Goal: Task Accomplishment & Management: Manage account settings

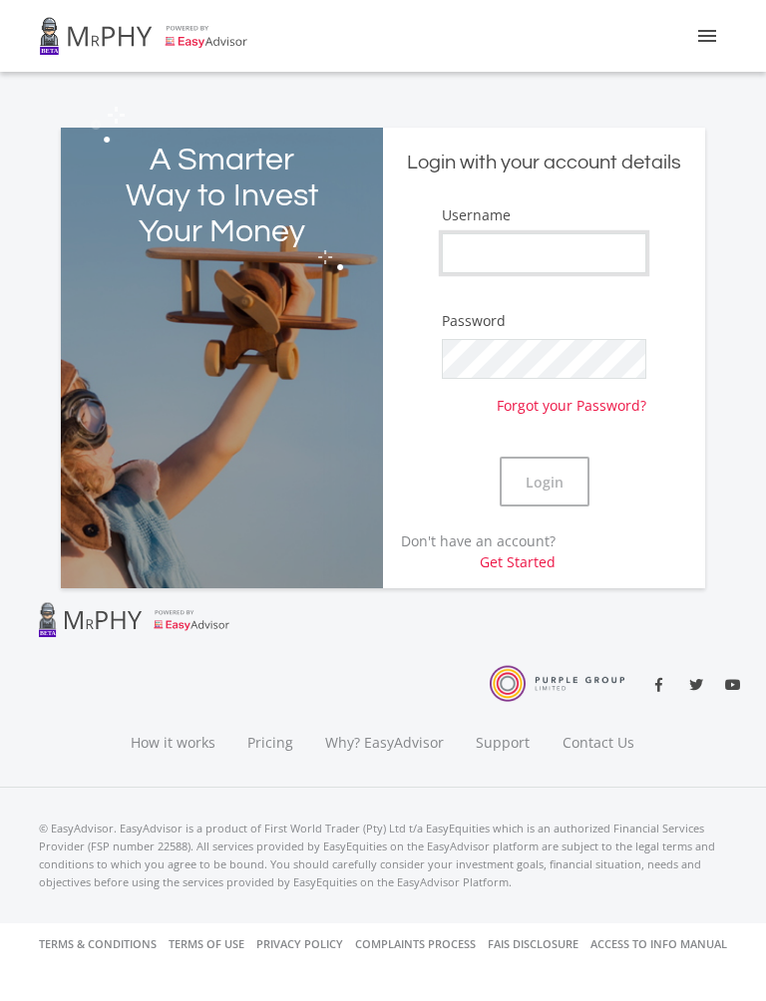
click at [590, 251] on input "Username" at bounding box center [544, 253] width 204 height 40
type input "Kayrab"
click at [552, 483] on button "Login" at bounding box center [544, 482] width 90 height 50
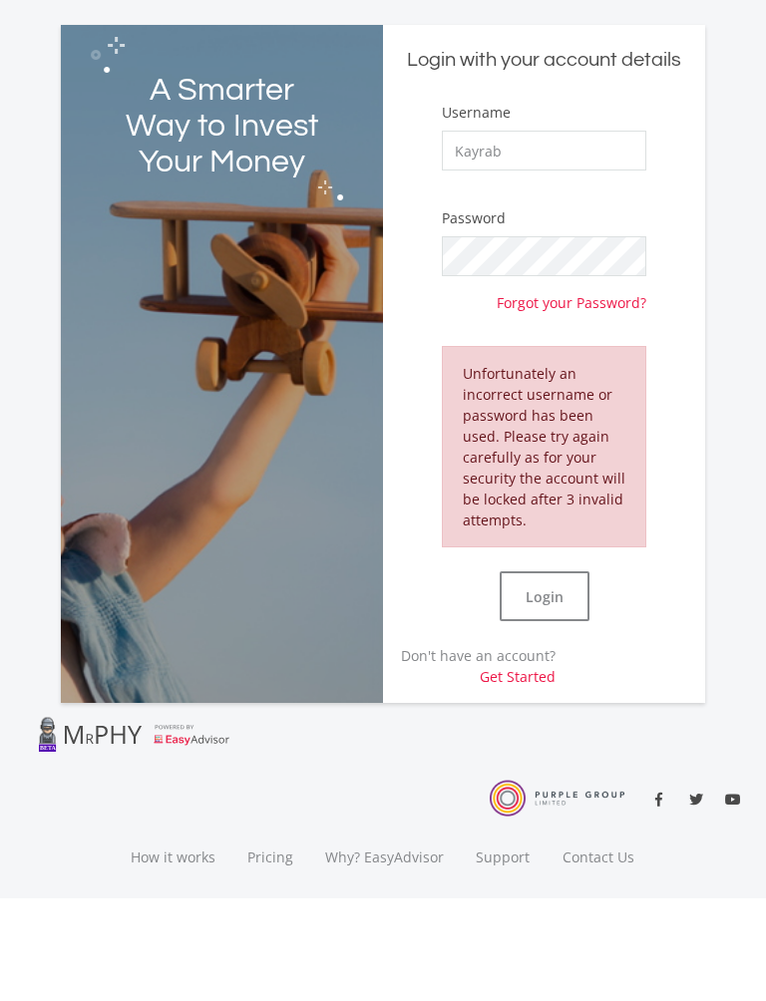
click at [561, 674] on button "Login" at bounding box center [544, 699] width 90 height 50
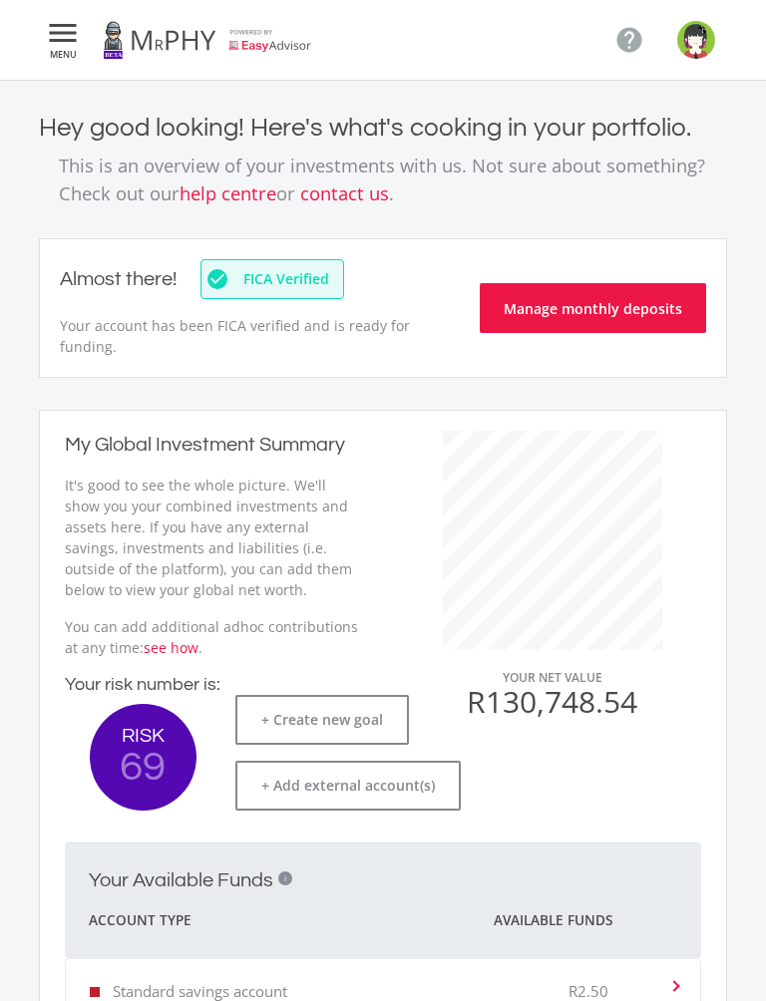
scroll to position [378, 338]
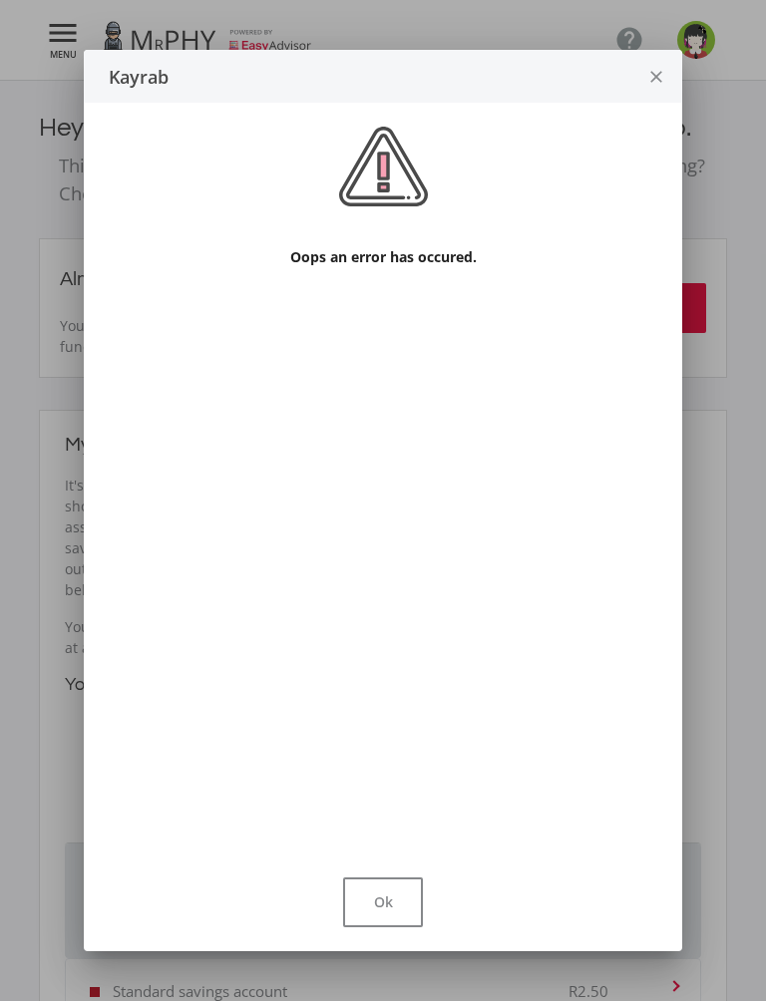
click at [388, 904] on button "Ok" at bounding box center [383, 902] width 80 height 50
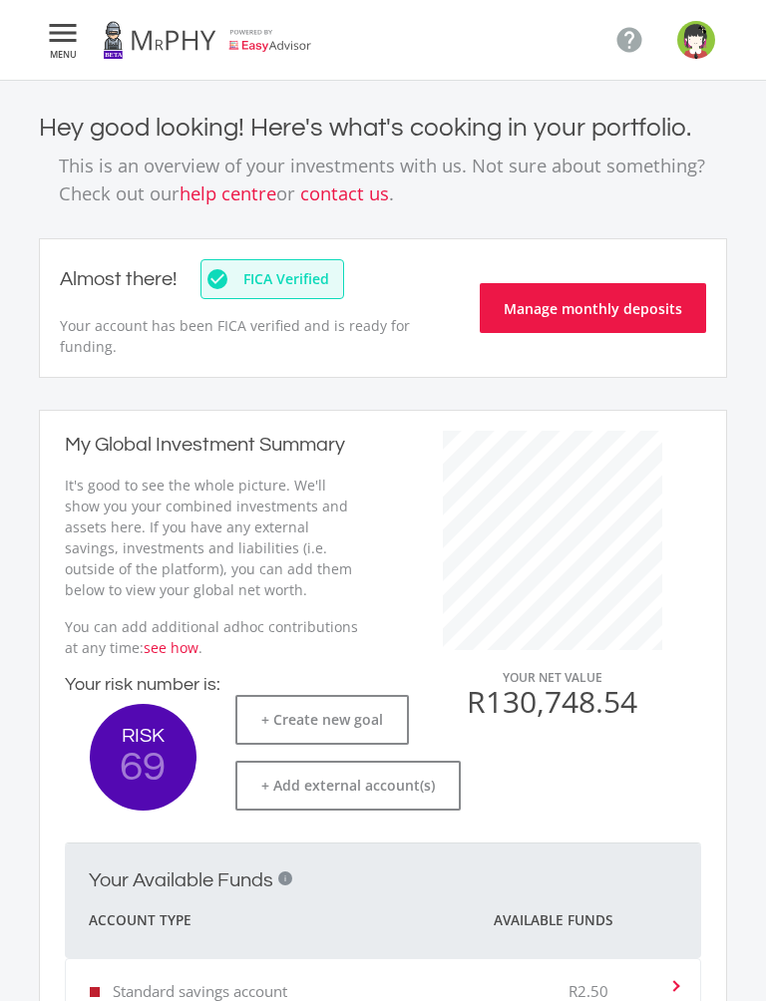
click at [619, 297] on button "Manage monthly deposits" at bounding box center [593, 308] width 226 height 50
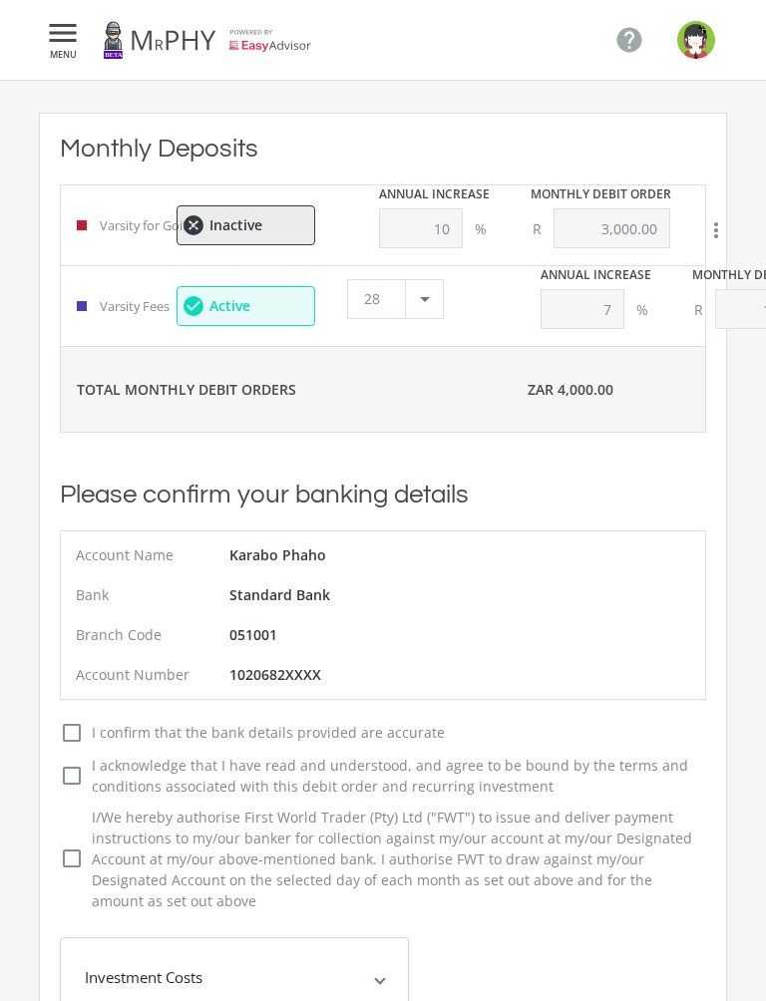
click at [703, 44] on img "button" at bounding box center [696, 40] width 38 height 38
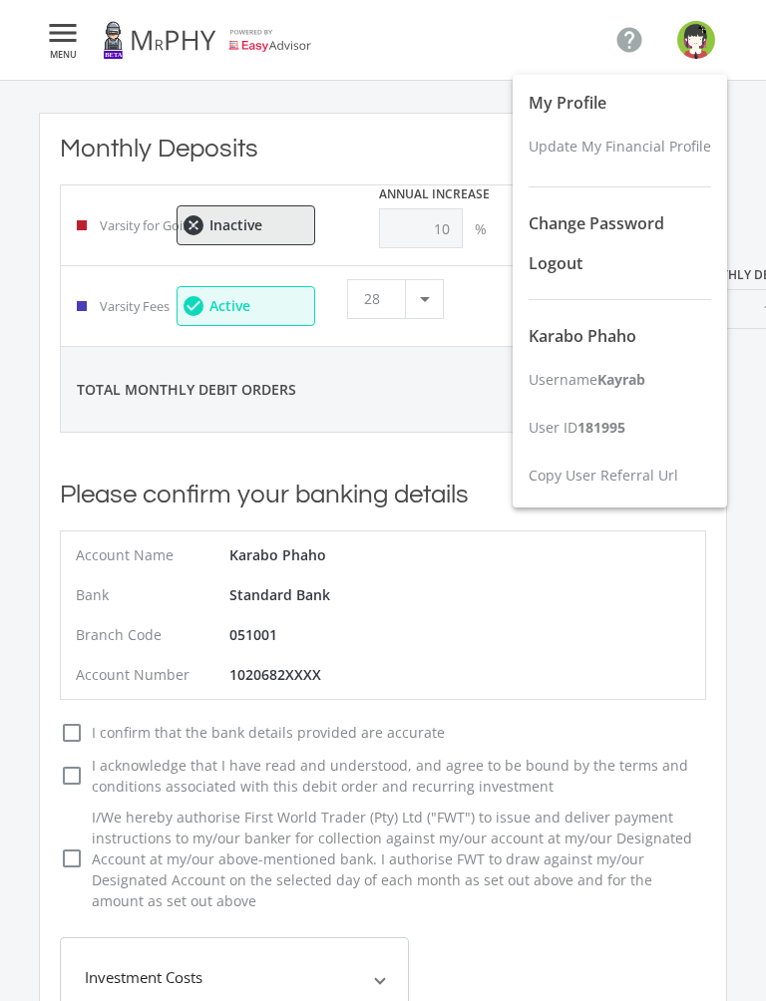
click at [172, 36] on div at bounding box center [383, 500] width 766 height 1001
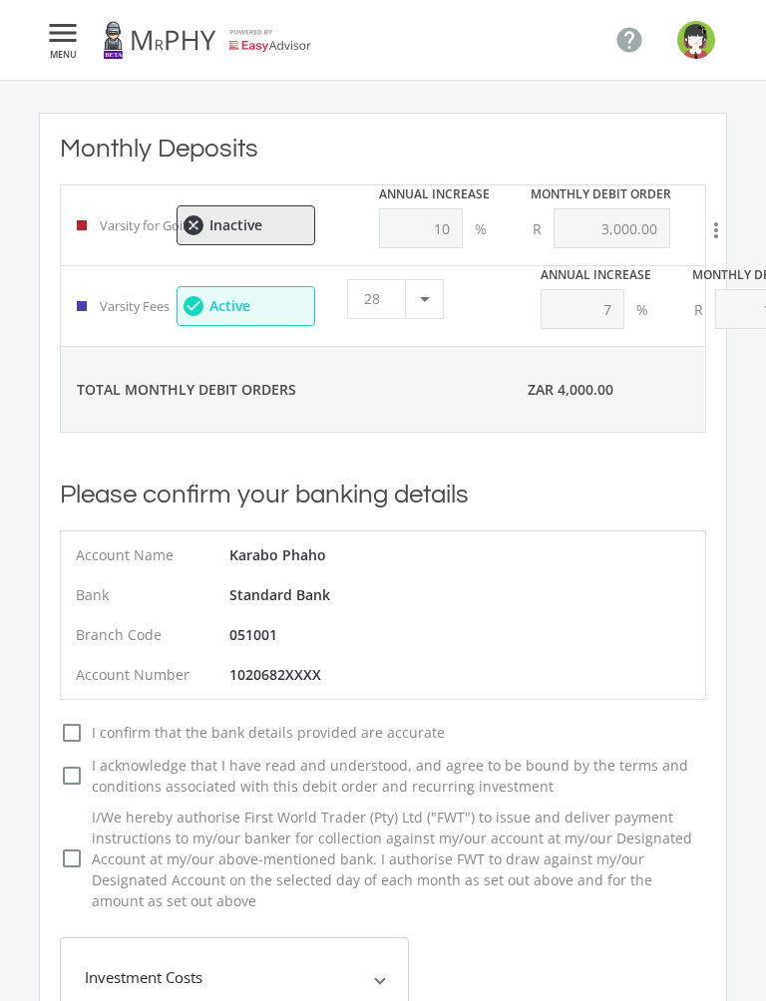
click at [168, 43] on link at bounding box center [207, 40] width 209 height 56
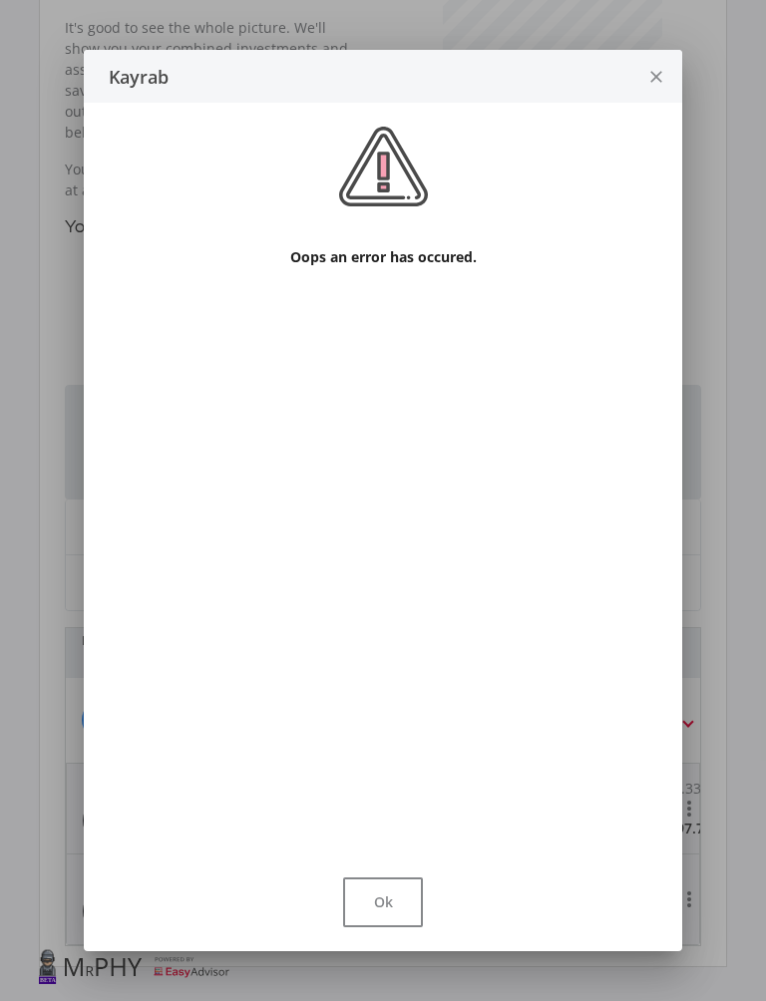
click at [391, 906] on button "Ok" at bounding box center [383, 902] width 80 height 50
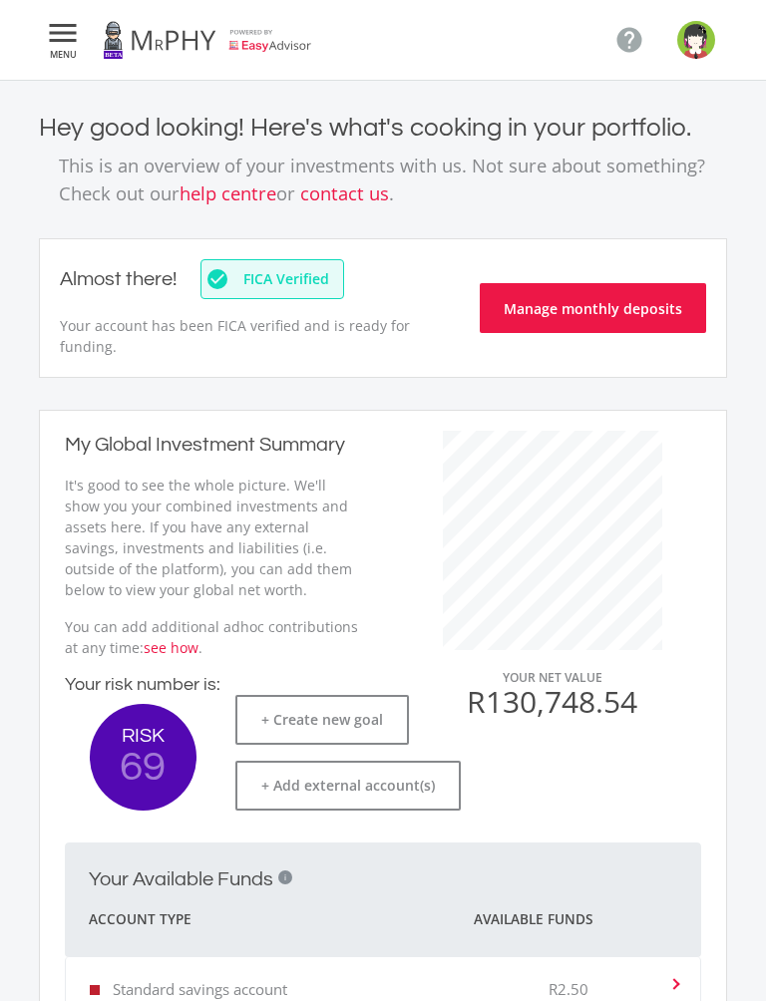
click at [702, 40] on img "button" at bounding box center [696, 40] width 38 height 38
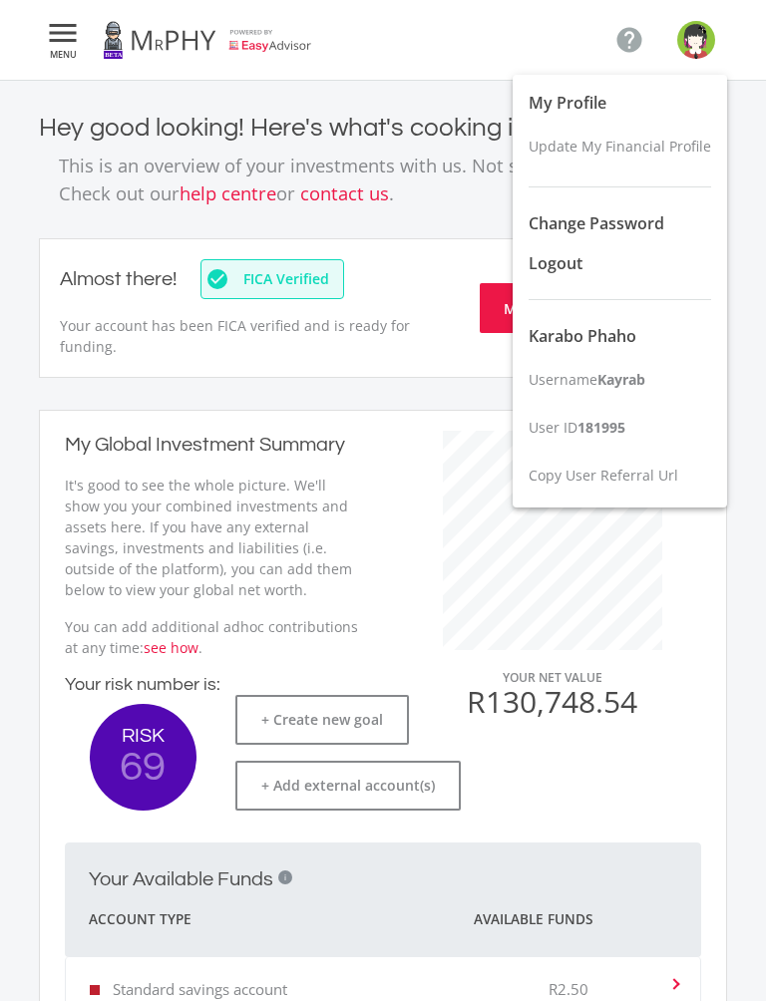
click at [633, 151] on span "Update My Financial Profile" at bounding box center [619, 146] width 182 height 19
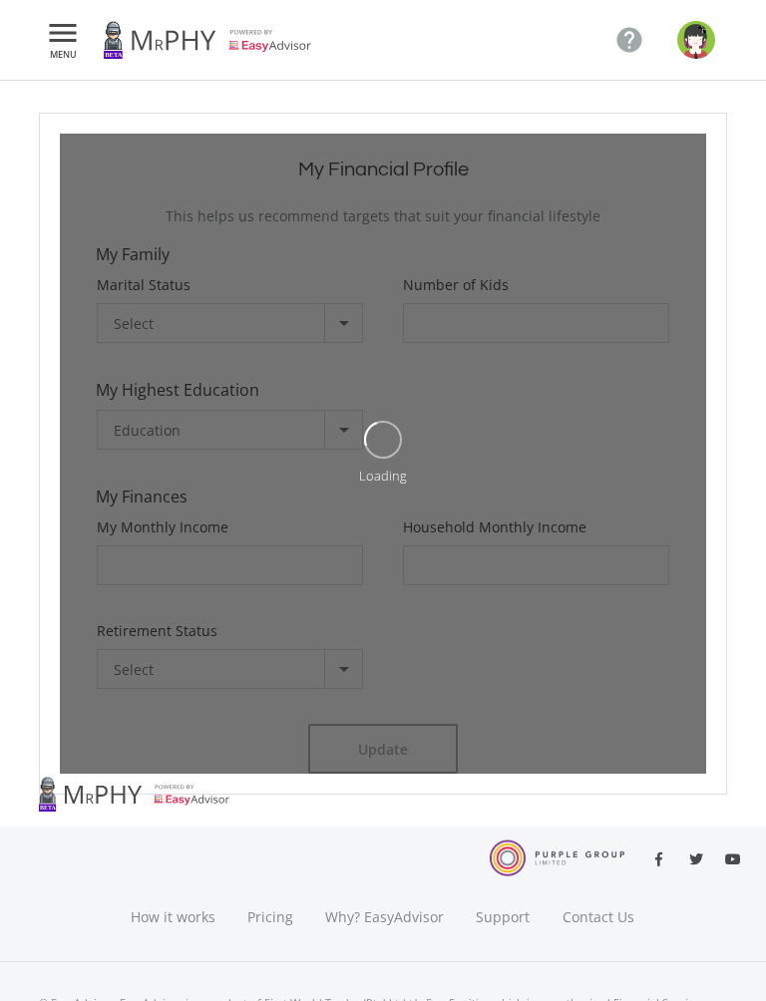
type input "1"
type input "25"
type input "25.00"
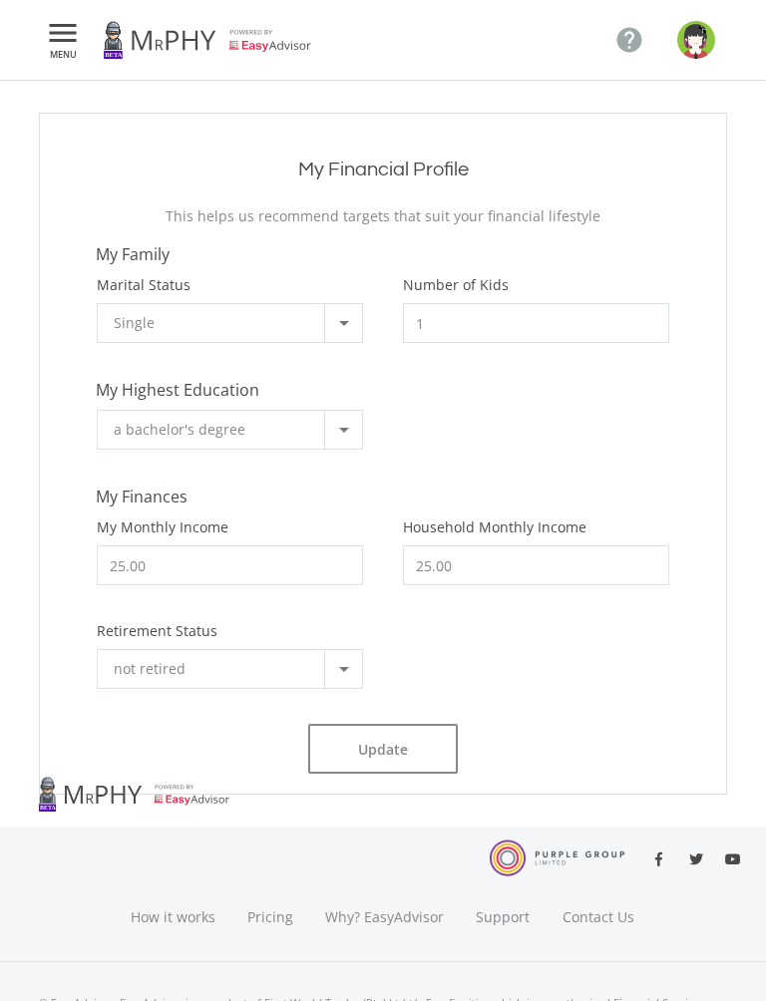
click at [183, 43] on link at bounding box center [207, 40] width 209 height 56
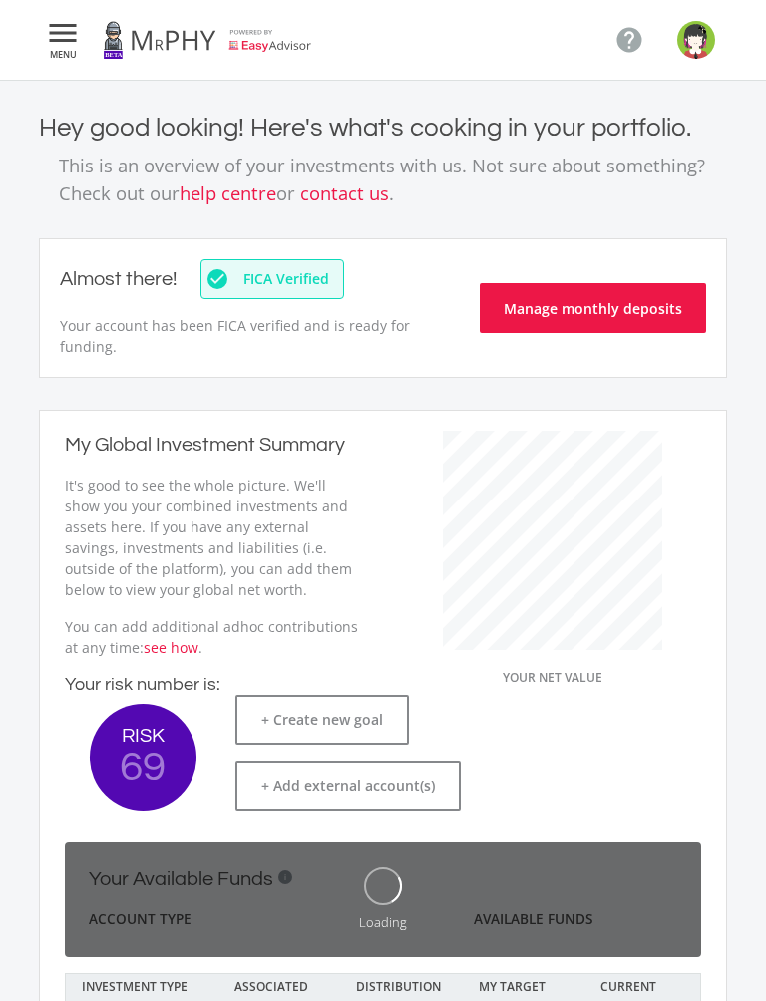
scroll to position [378, 338]
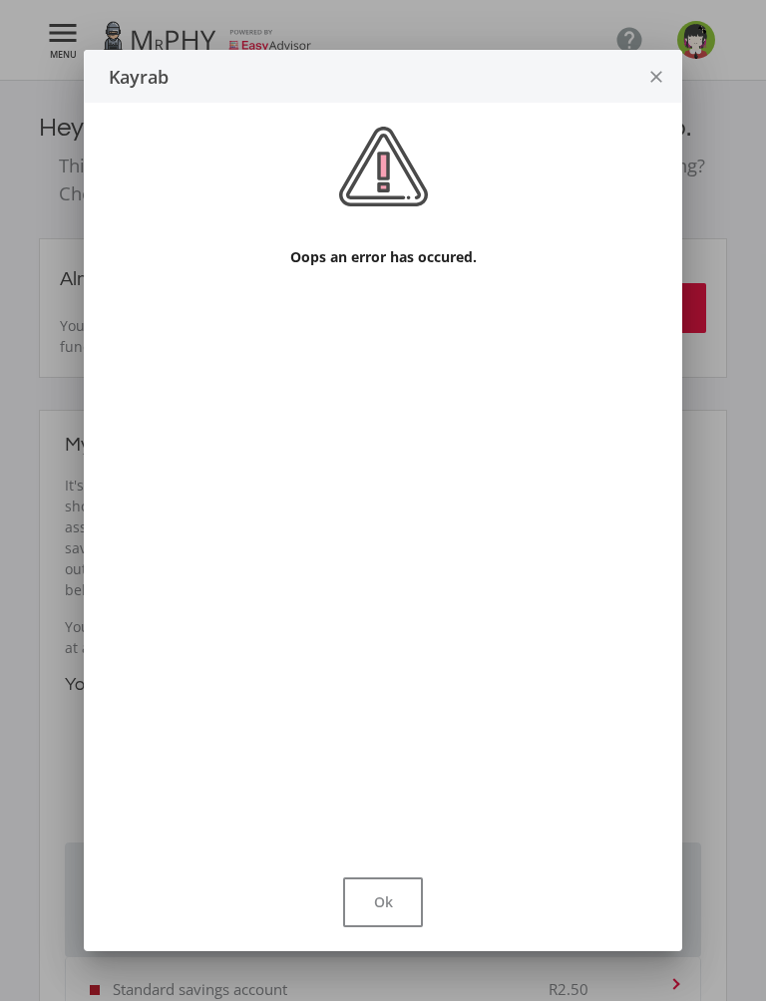
click at [652, 67] on icon "close" at bounding box center [656, 77] width 20 height 53
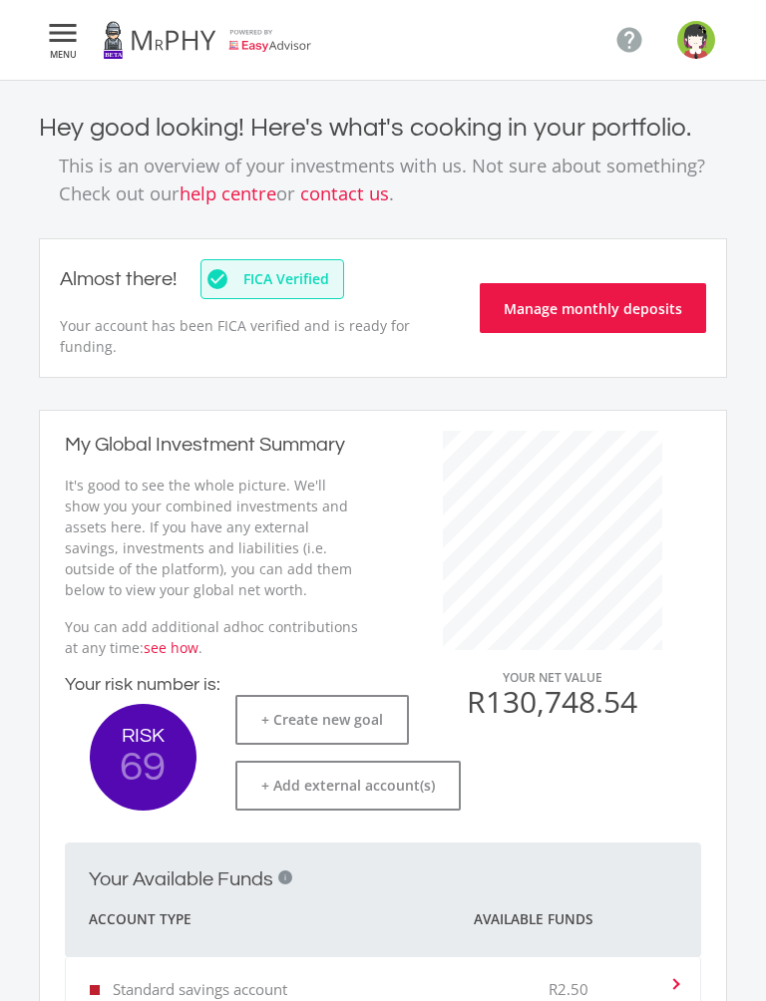
click at [541, 309] on button "Manage monthly deposits" at bounding box center [593, 308] width 226 height 50
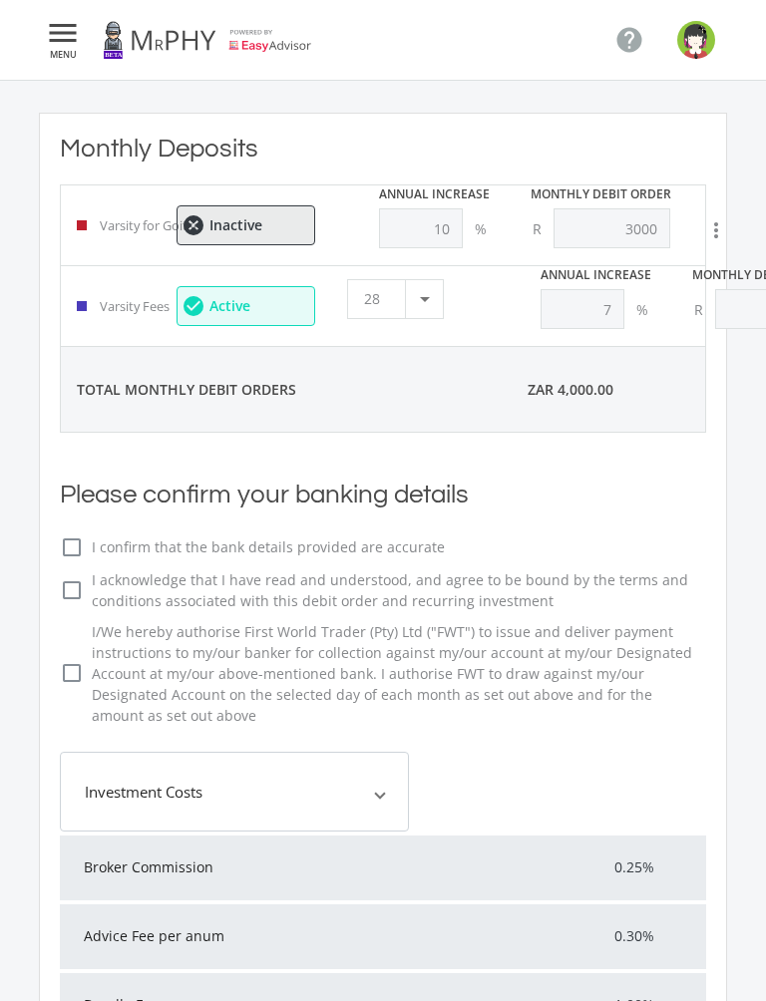
type input "3,000.00"
type input "1,000.00"
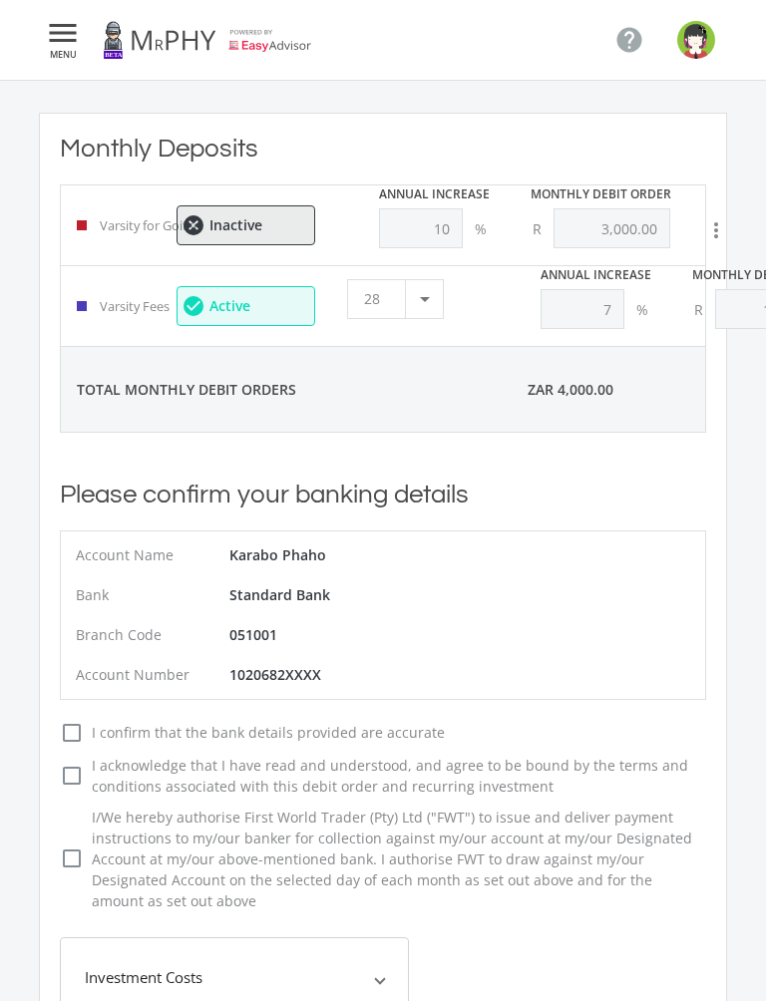
click at [719, 227] on icon "more_vert" at bounding box center [716, 230] width 24 height 24
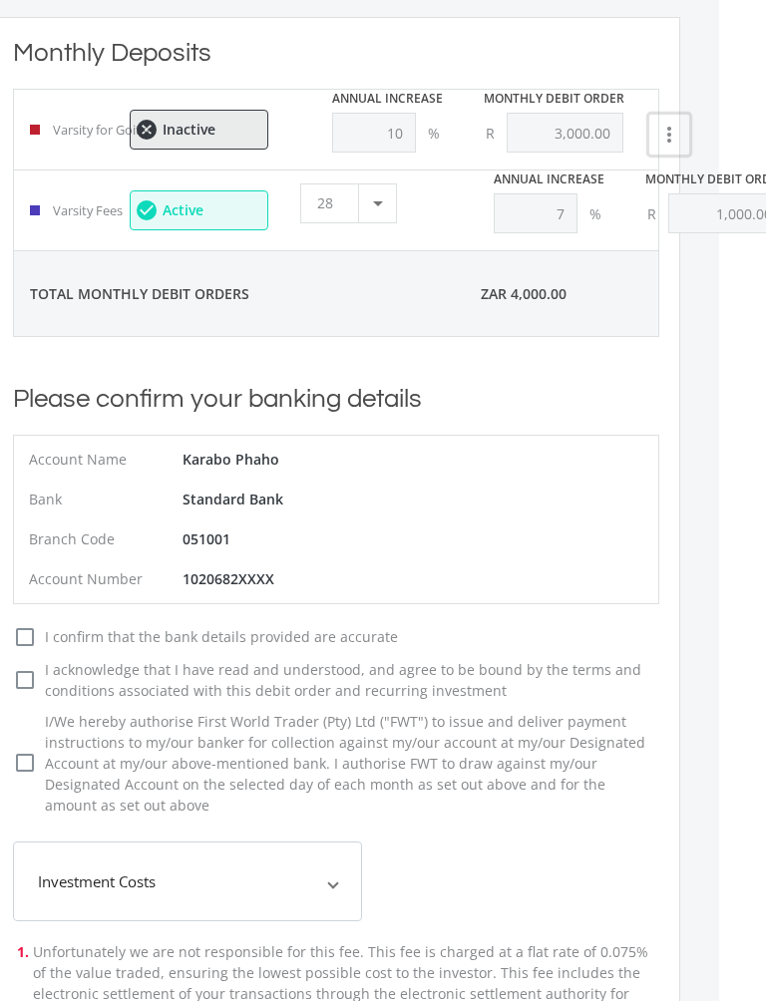
scroll to position [96, 26]
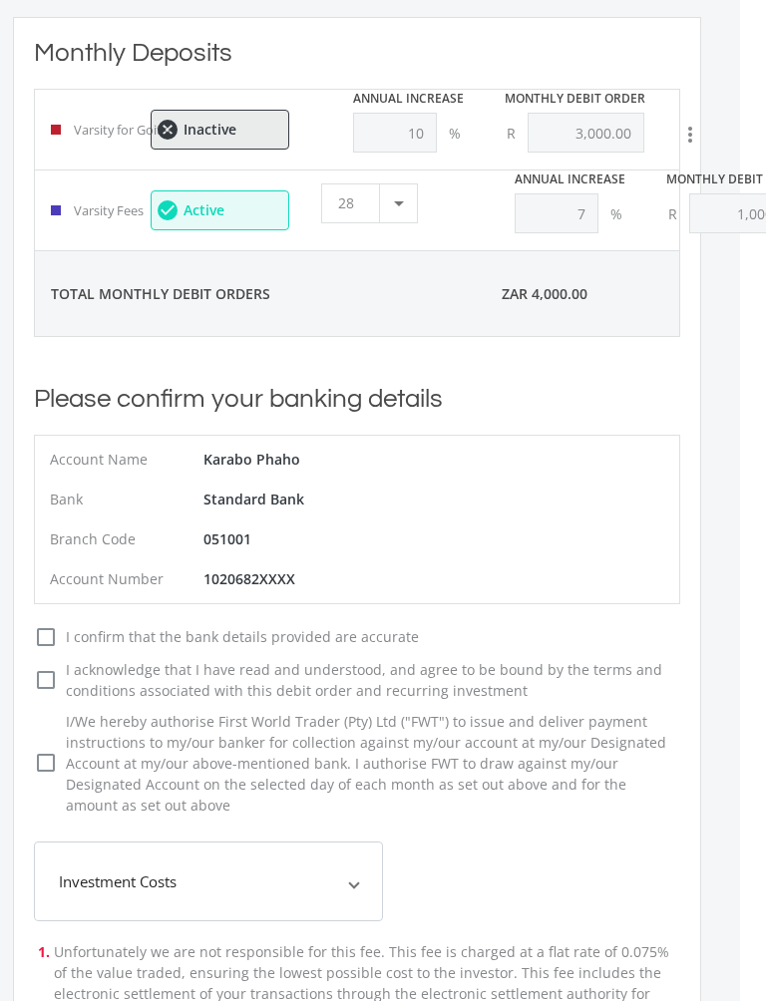
click at [45, 630] on icon "check_box_outline_blank" at bounding box center [46, 637] width 24 height 24
click at [14, 629] on input "check_box_outline_blank check_box I confirm that the bank details provided are …" at bounding box center [14, 629] width 0 height 0
click at [55, 676] on icon "check_box_outline_blank" at bounding box center [46, 680] width 24 height 24
click at [14, 663] on input "check_box_outline_blank check_box I acknowledge that I have read and understood…" at bounding box center [14, 663] width 0 height 0
click at [49, 773] on icon "check_box_outline_blank" at bounding box center [46, 763] width 24 height 24
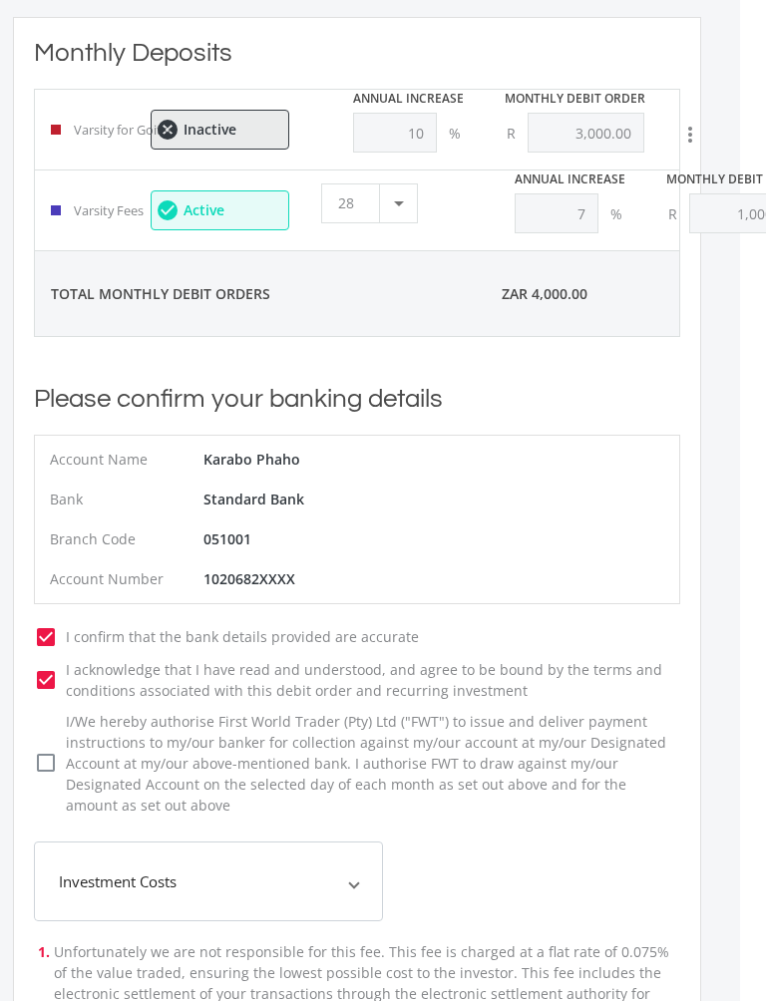
click at [14, 715] on input "check_box_outline_blank check_box I/We hereby authorise First World Trader (Pty…" at bounding box center [14, 715] width 0 height 0
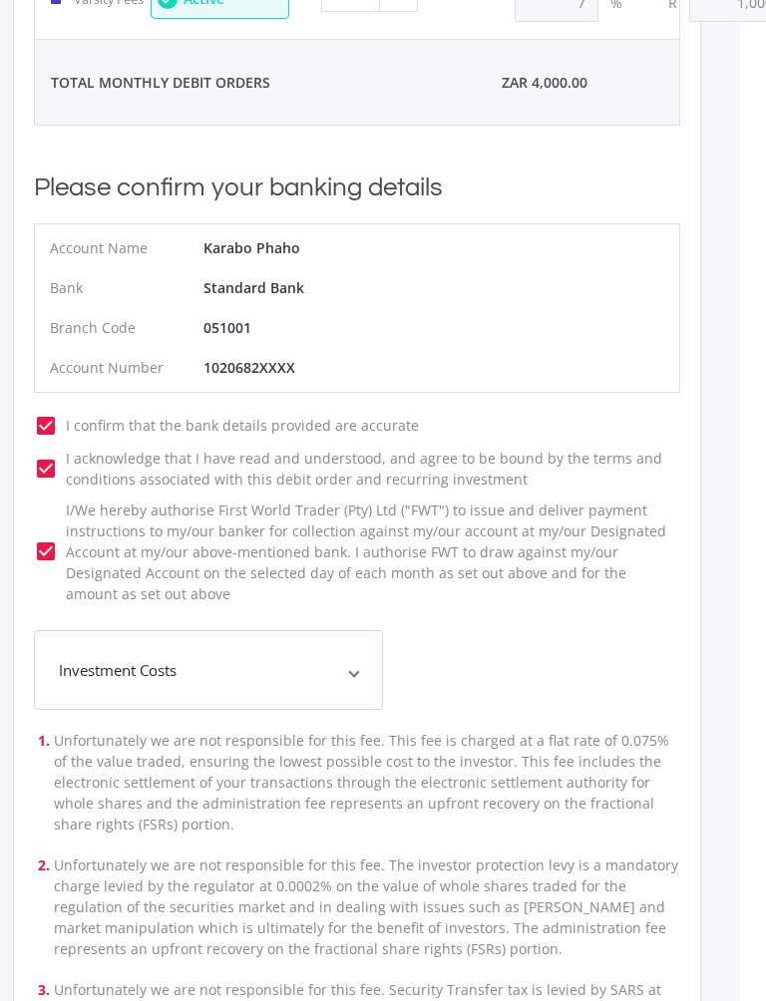
scroll to position [336, 26]
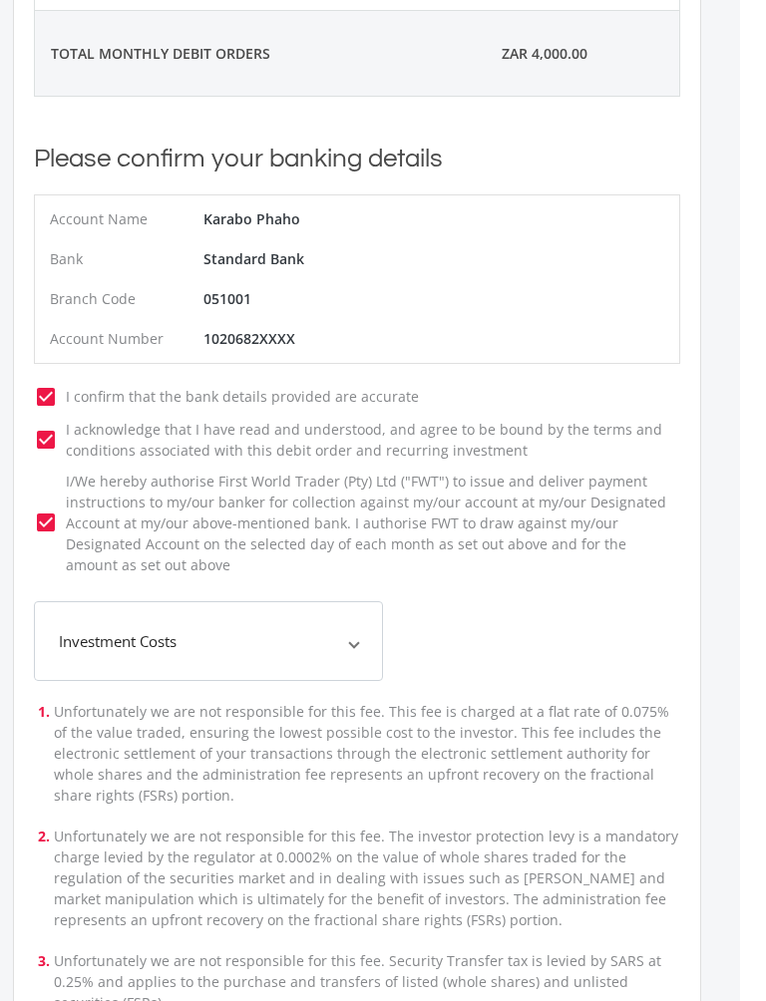
click at [357, 651] on mat-expansion-panel-header "Investment Costs" at bounding box center [208, 641] width 349 height 80
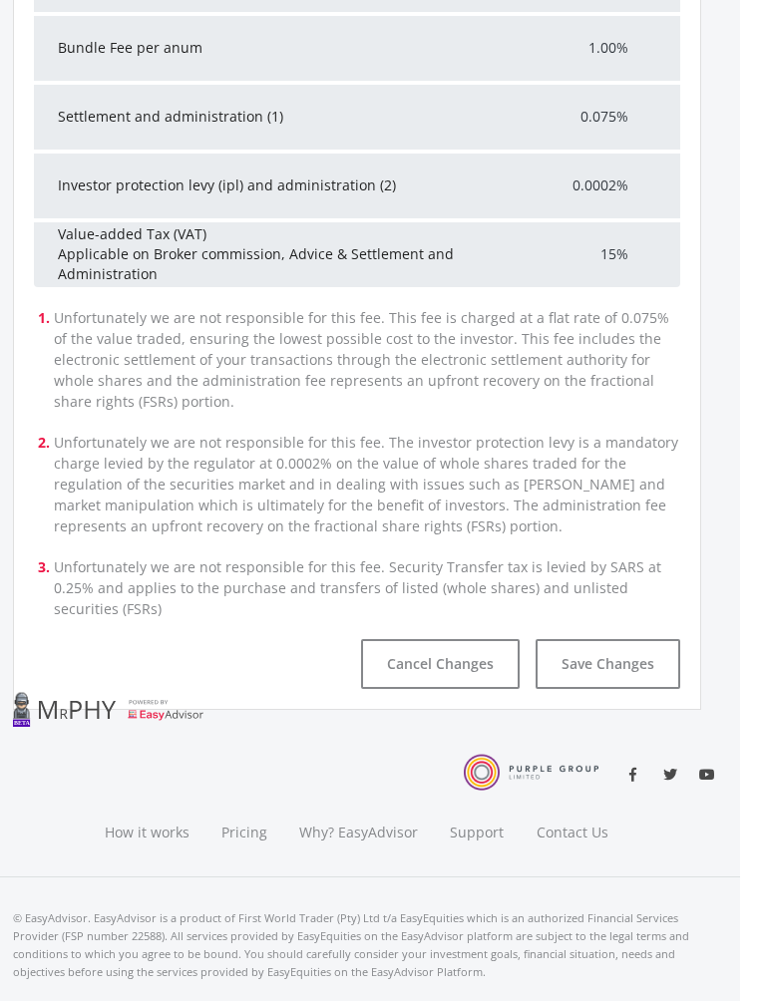
scroll to position [1194, 26]
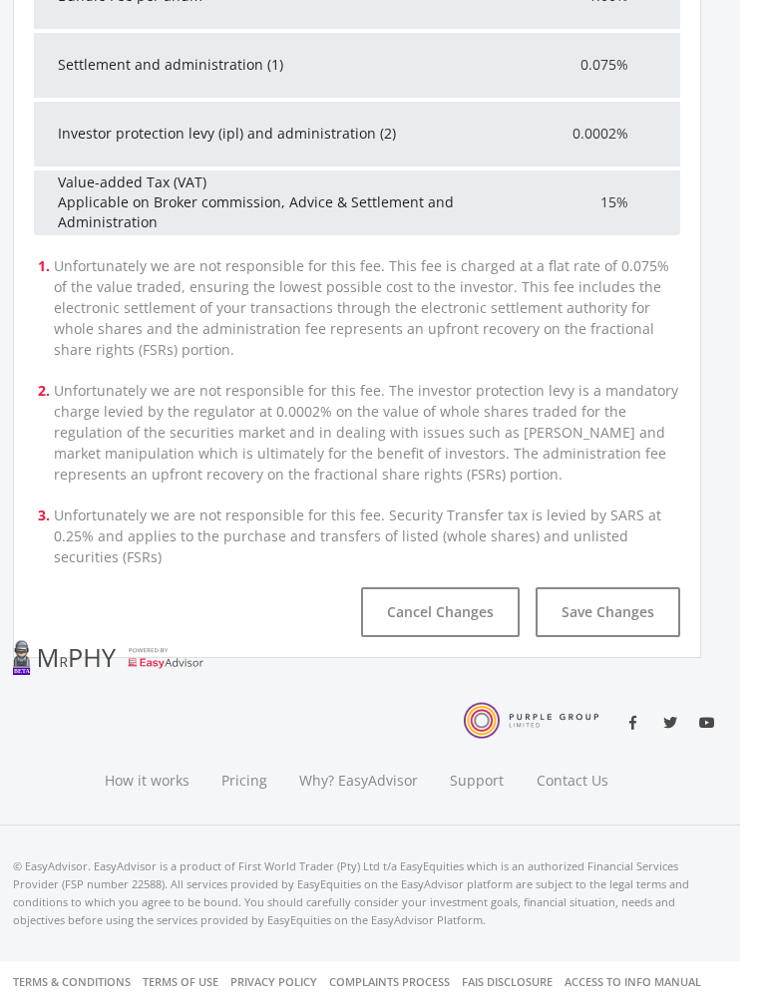
click at [618, 618] on button "Save Changes" at bounding box center [607, 612] width 145 height 50
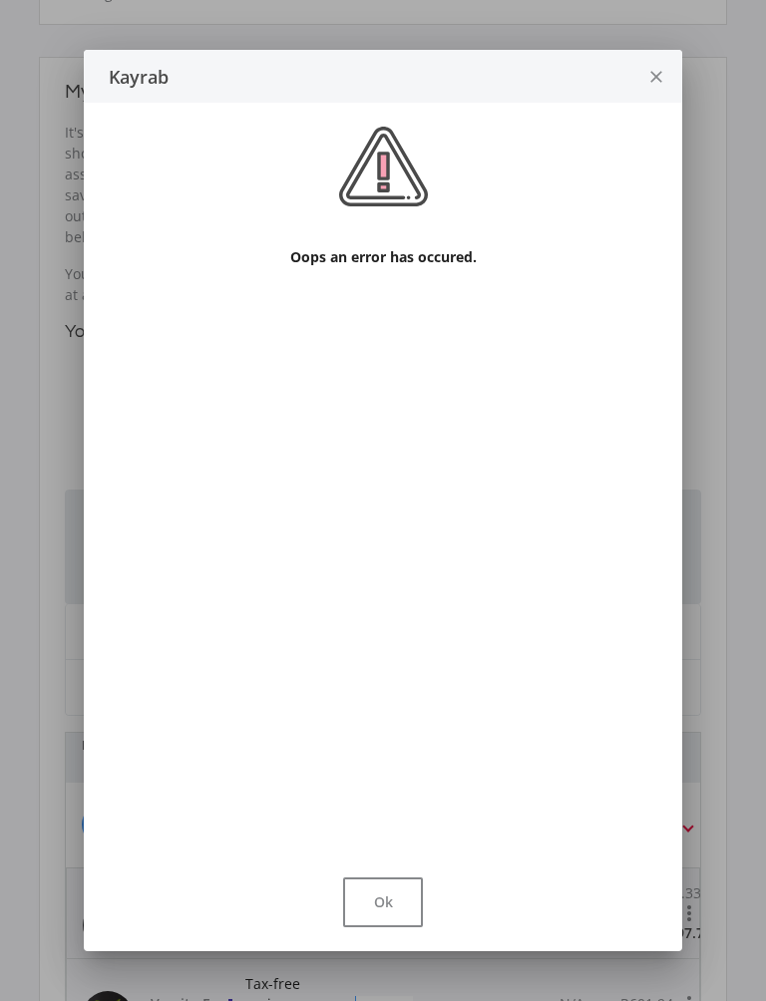
click at [405, 910] on button "Ok" at bounding box center [383, 902] width 80 height 50
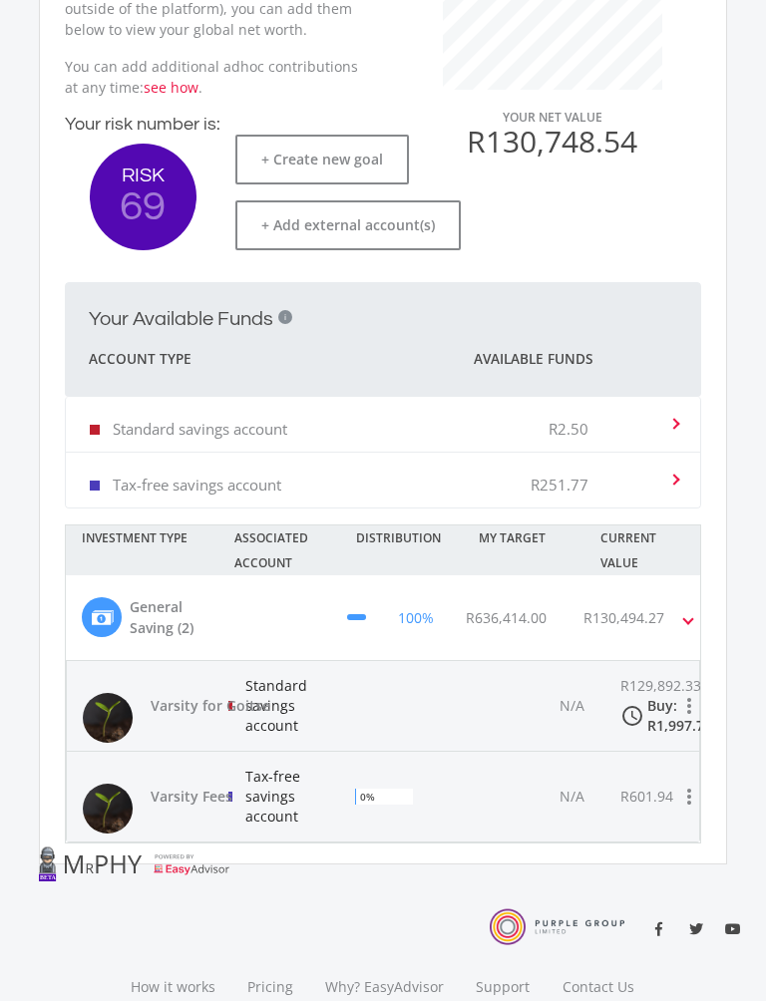
scroll to position [560, 0]
click at [454, 692] on div at bounding box center [402, 706] width 127 height 90
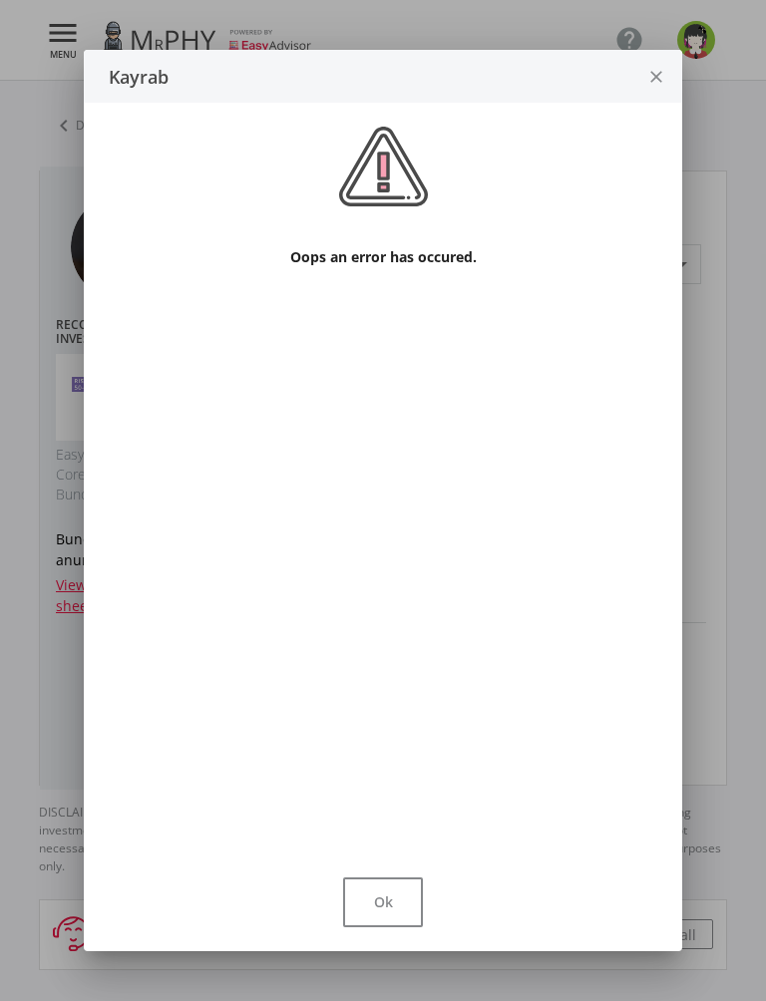
click at [400, 895] on button "Ok" at bounding box center [383, 902] width 80 height 50
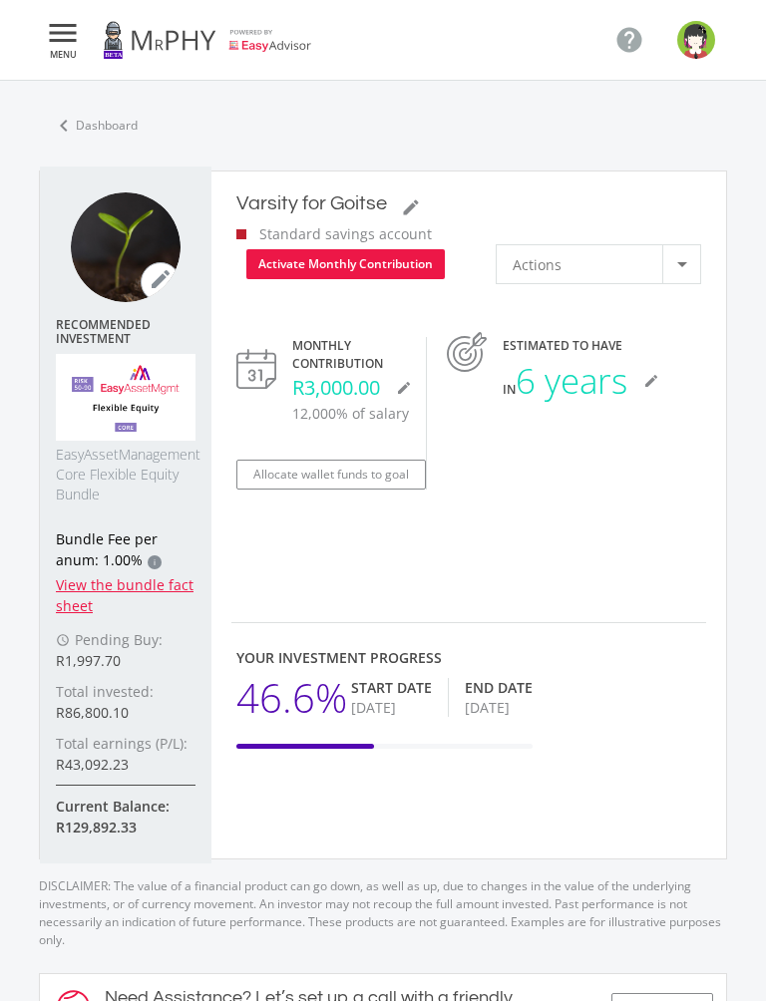
click at [683, 262] on div at bounding box center [682, 264] width 10 height 5
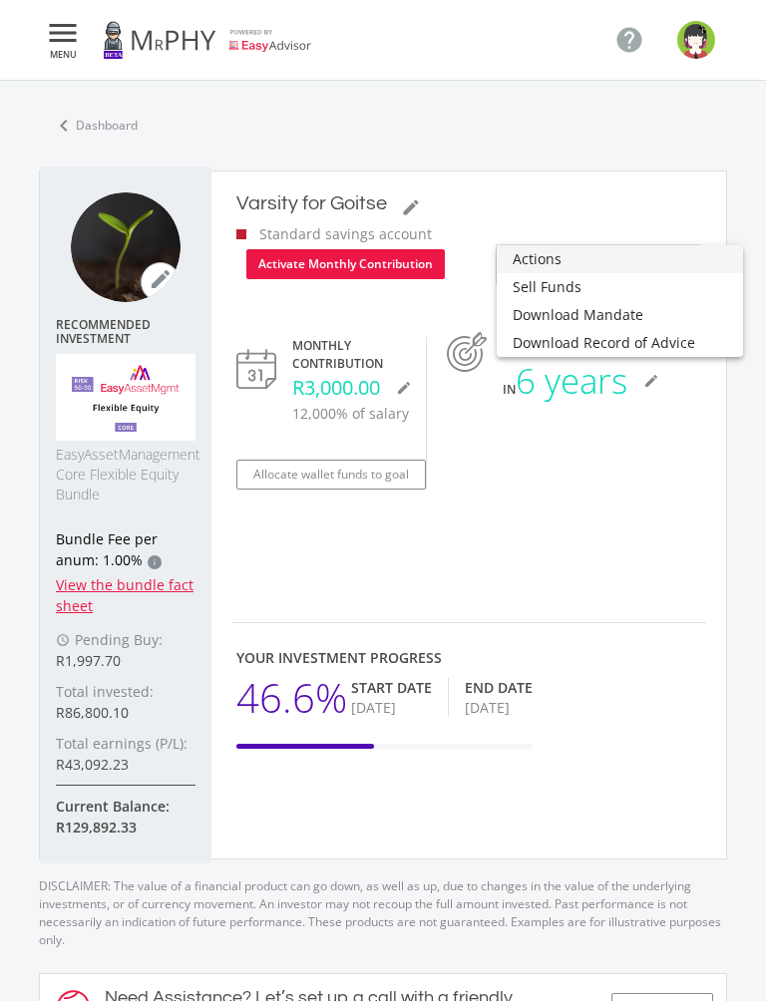
click at [625, 509] on div at bounding box center [383, 500] width 766 height 1001
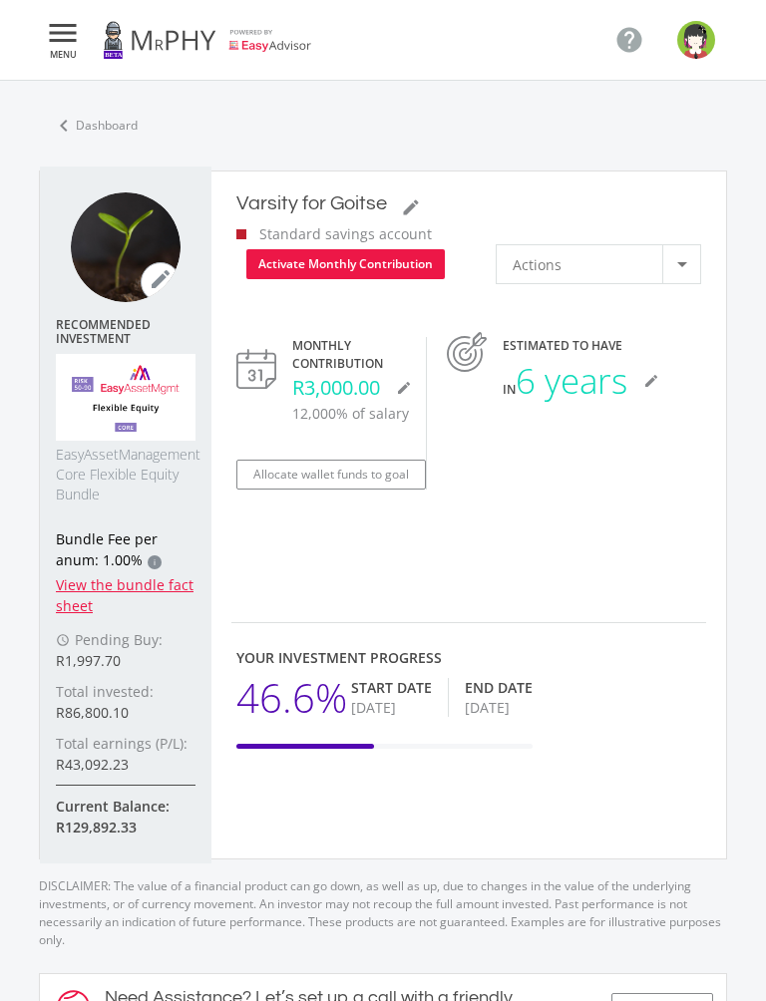
click at [412, 200] on icon "mode_edit" at bounding box center [411, 207] width 20 height 20
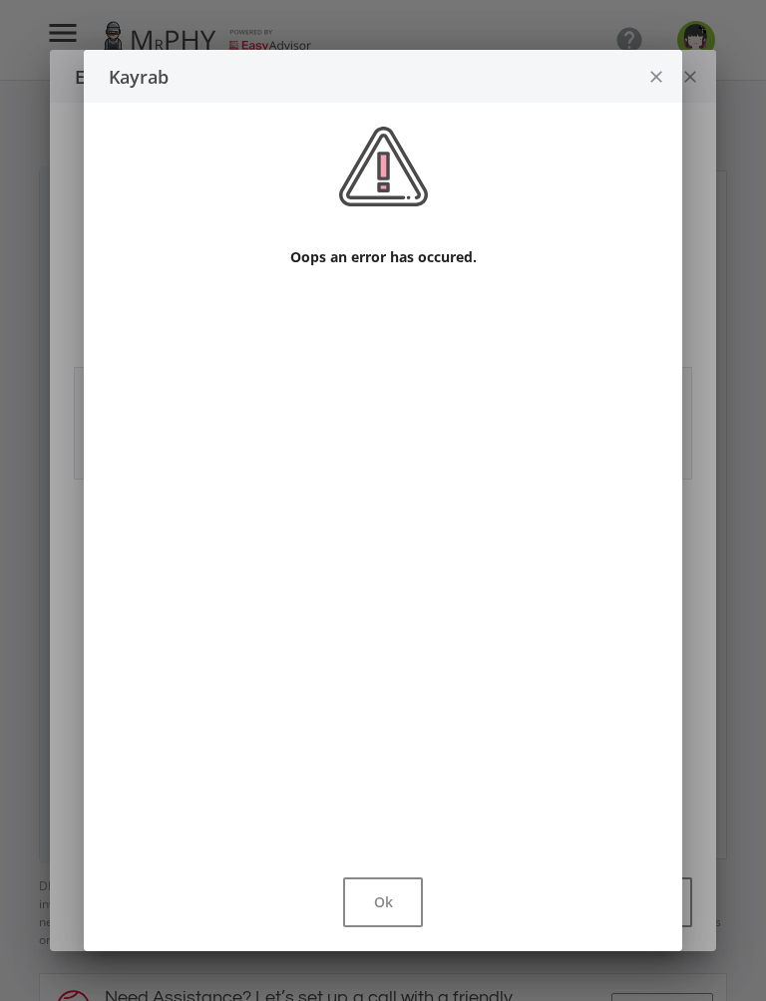
click at [384, 904] on button "Ok" at bounding box center [383, 902] width 80 height 50
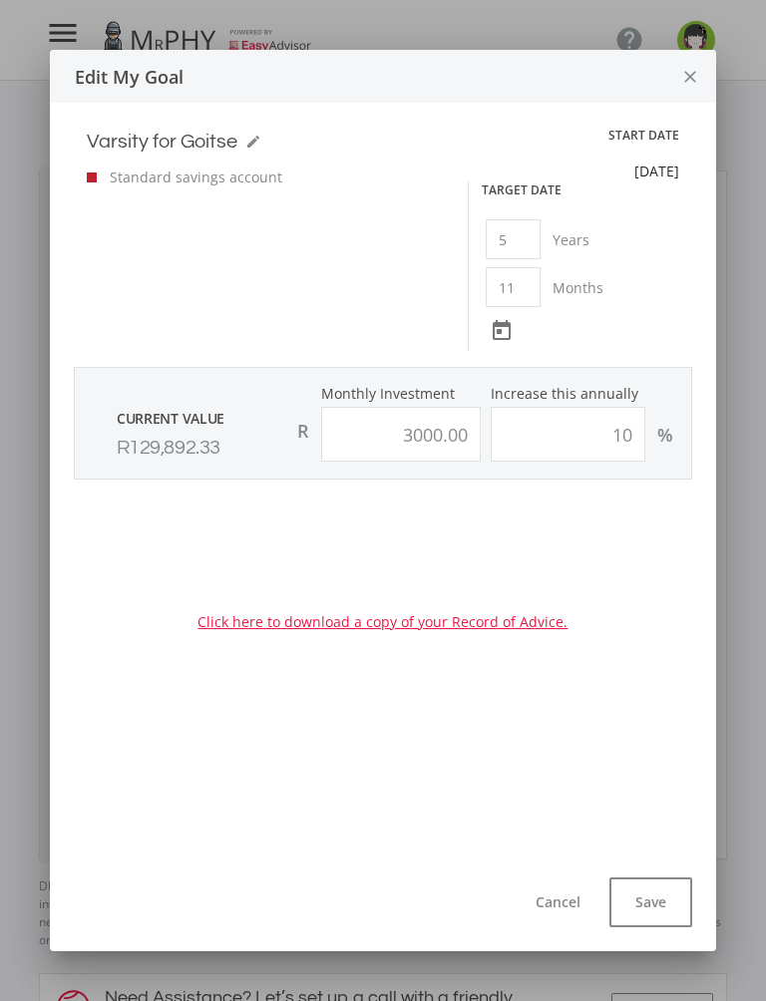
click at [696, 72] on icon "close" at bounding box center [690, 77] width 20 height 53
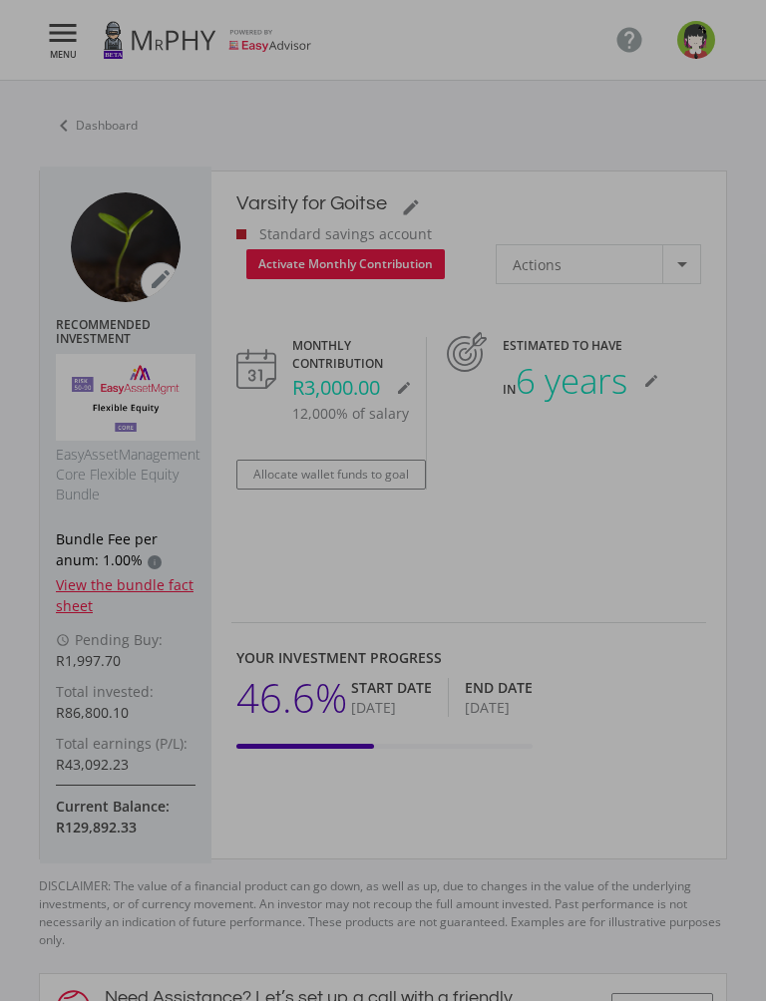
type input "3,000.00"
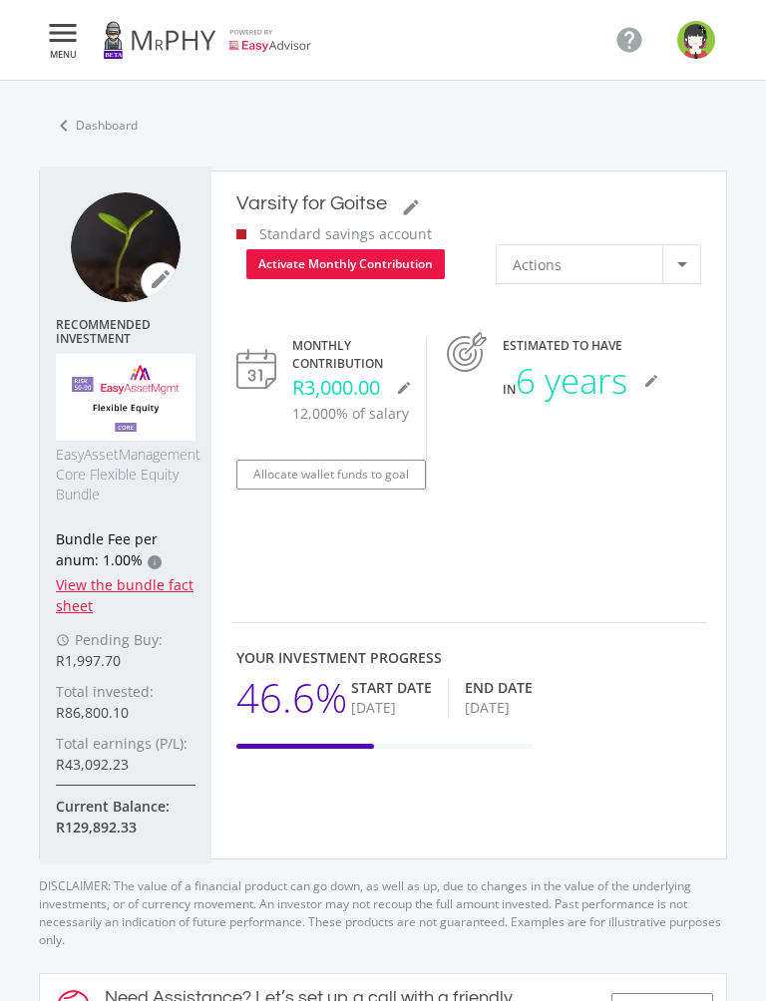
click at [391, 260] on button "Activate Monthly Contribution" at bounding box center [345, 264] width 198 height 30
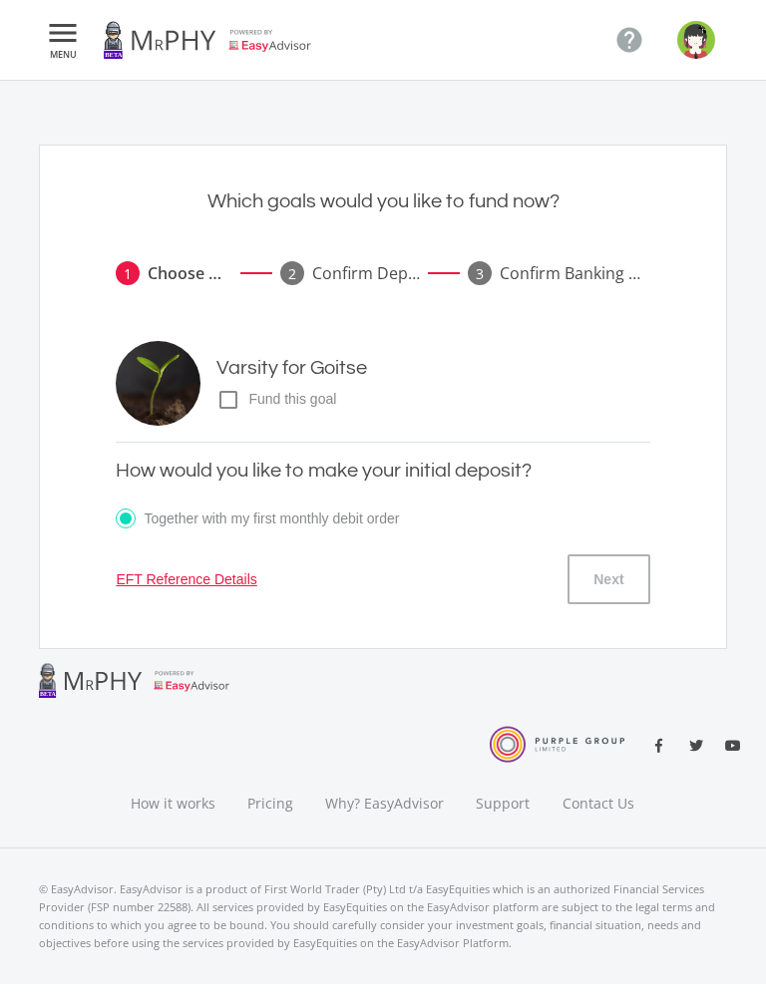
click at [166, 42] on link at bounding box center [207, 40] width 209 height 56
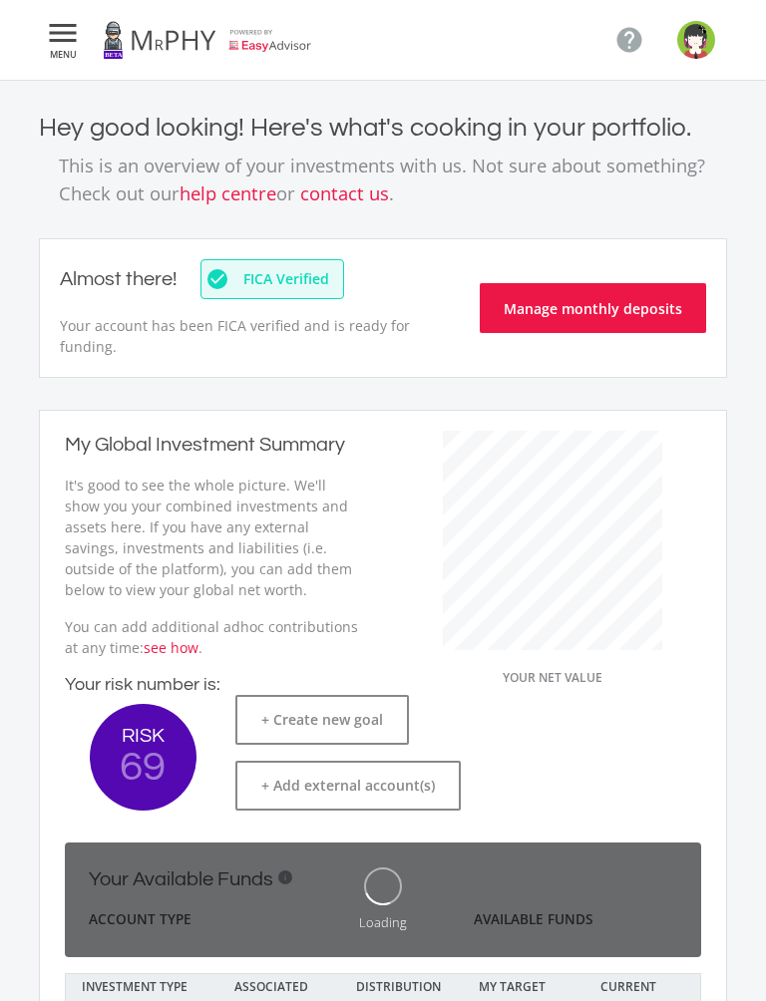
scroll to position [378, 338]
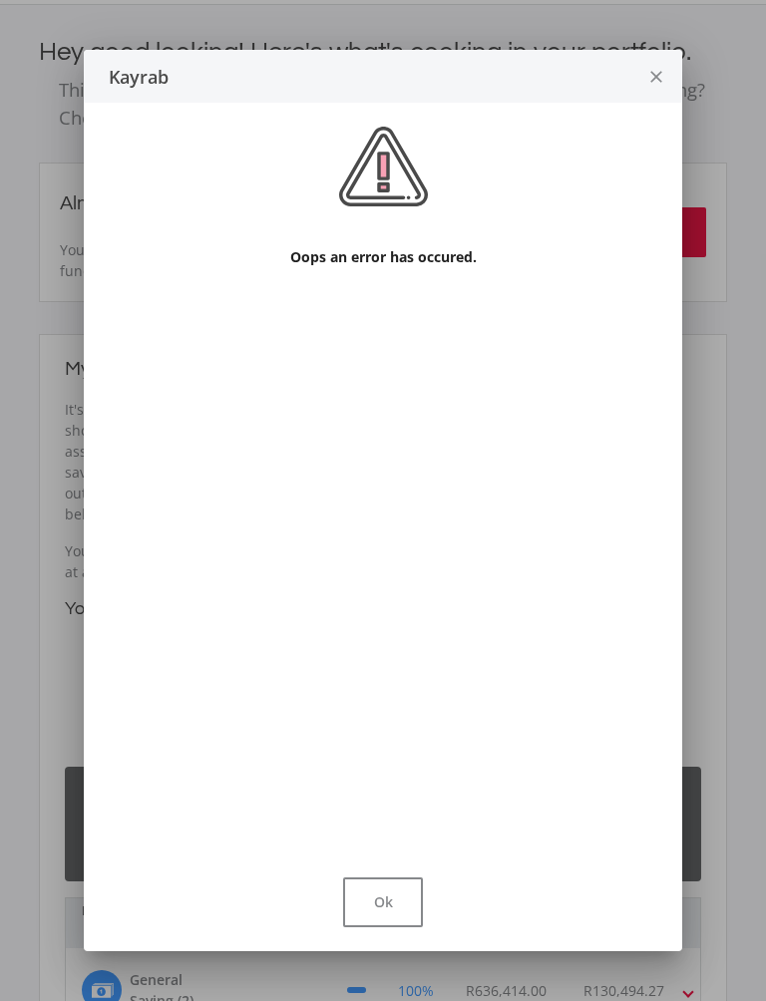
click at [401, 916] on button "Ok" at bounding box center [383, 902] width 80 height 50
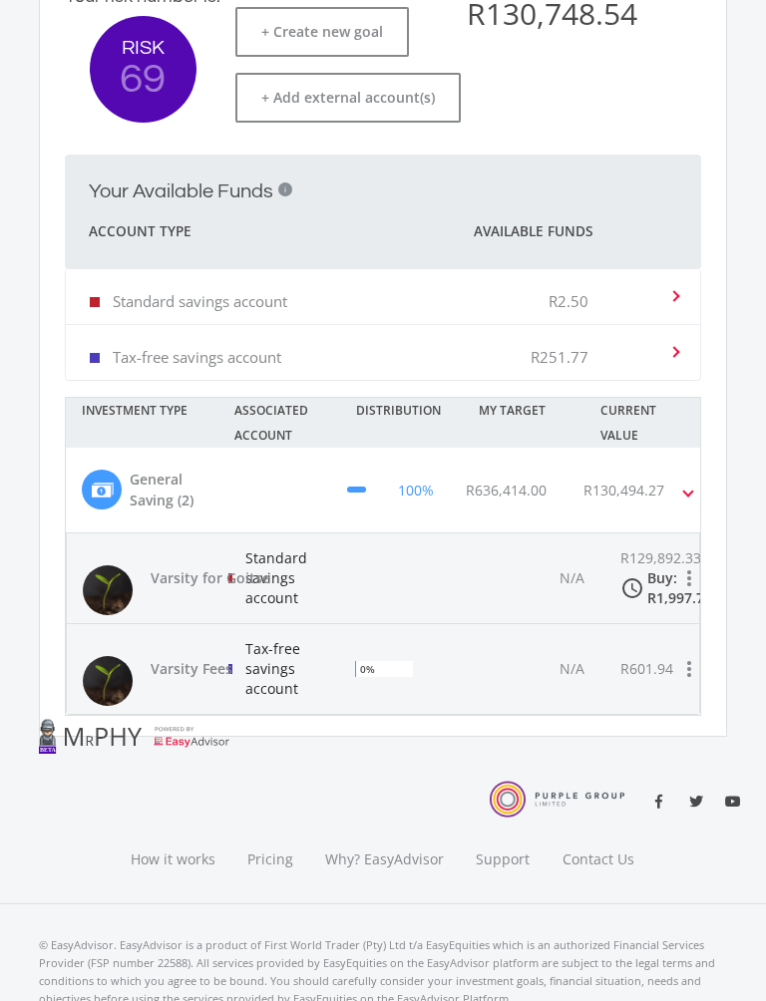
scroll to position [690, 0]
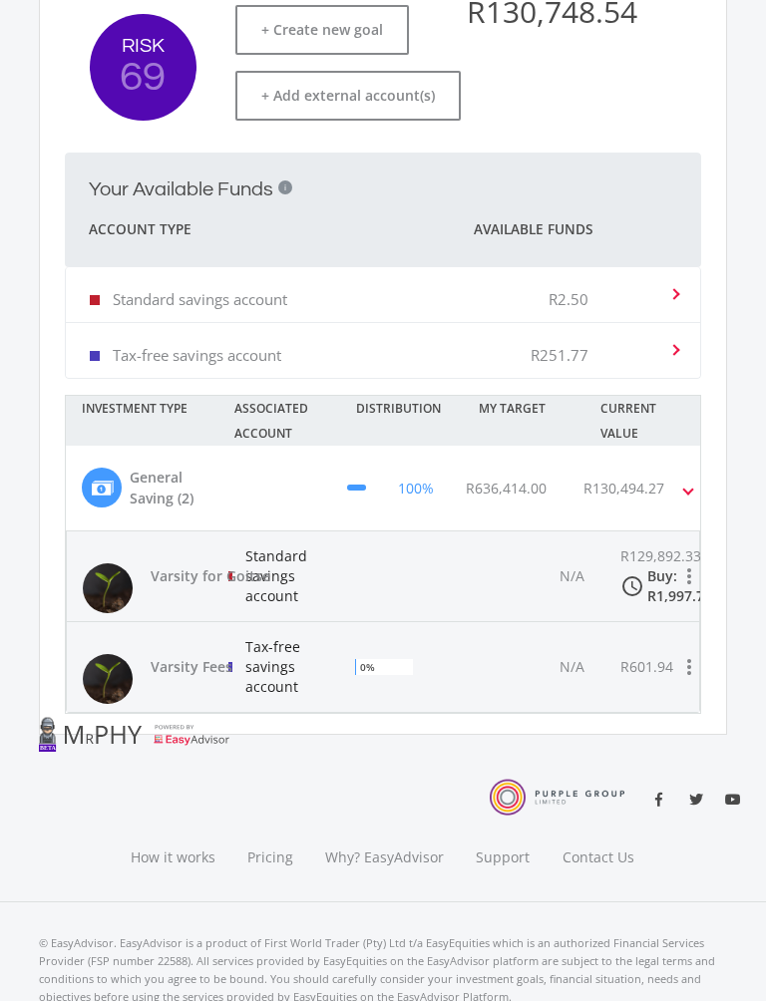
click at [239, 571] on span "Varsity for Goitse" at bounding box center [221, 576] width 140 height 20
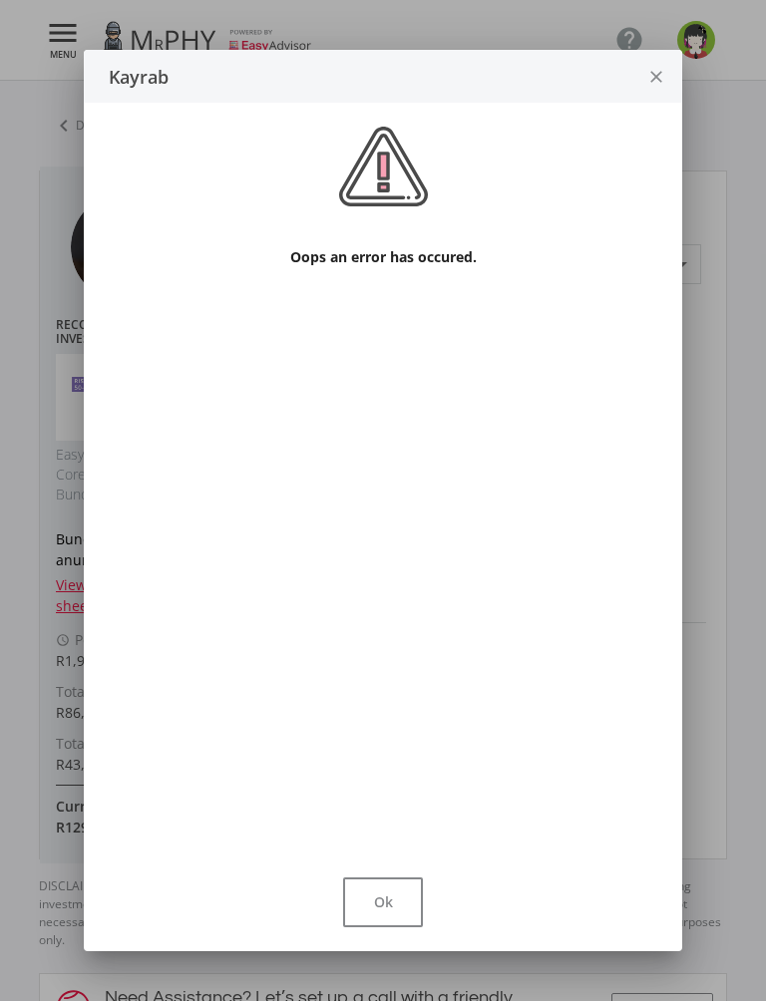
click at [659, 76] on icon "close" at bounding box center [656, 77] width 20 height 53
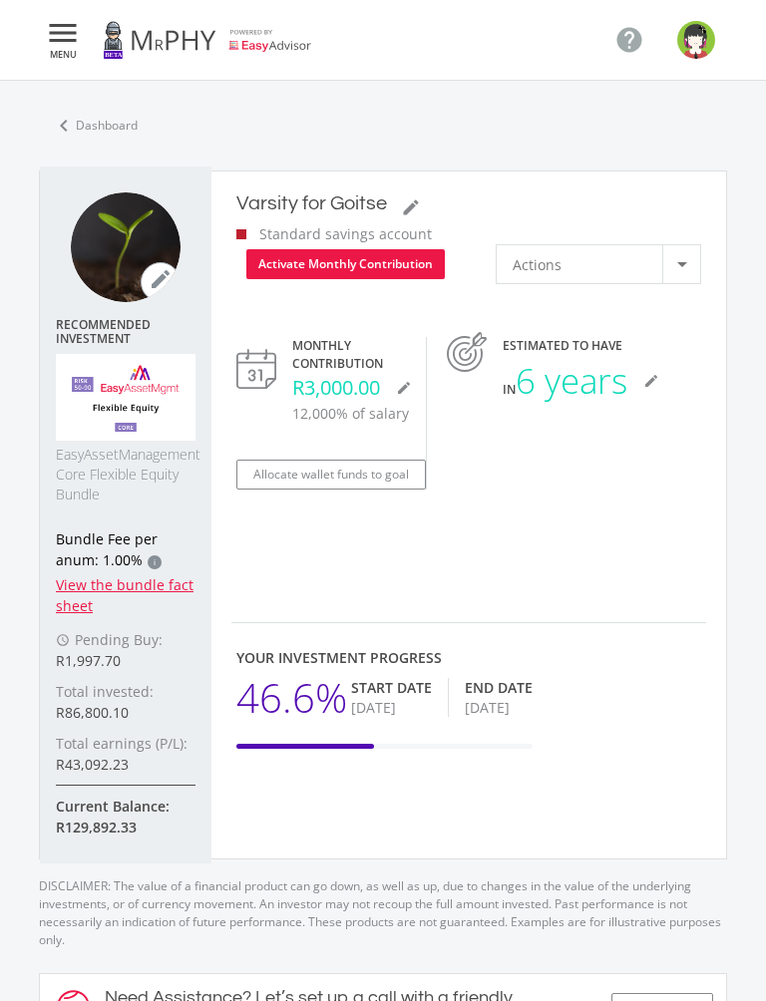
click at [689, 263] on div at bounding box center [681, 264] width 38 height 38
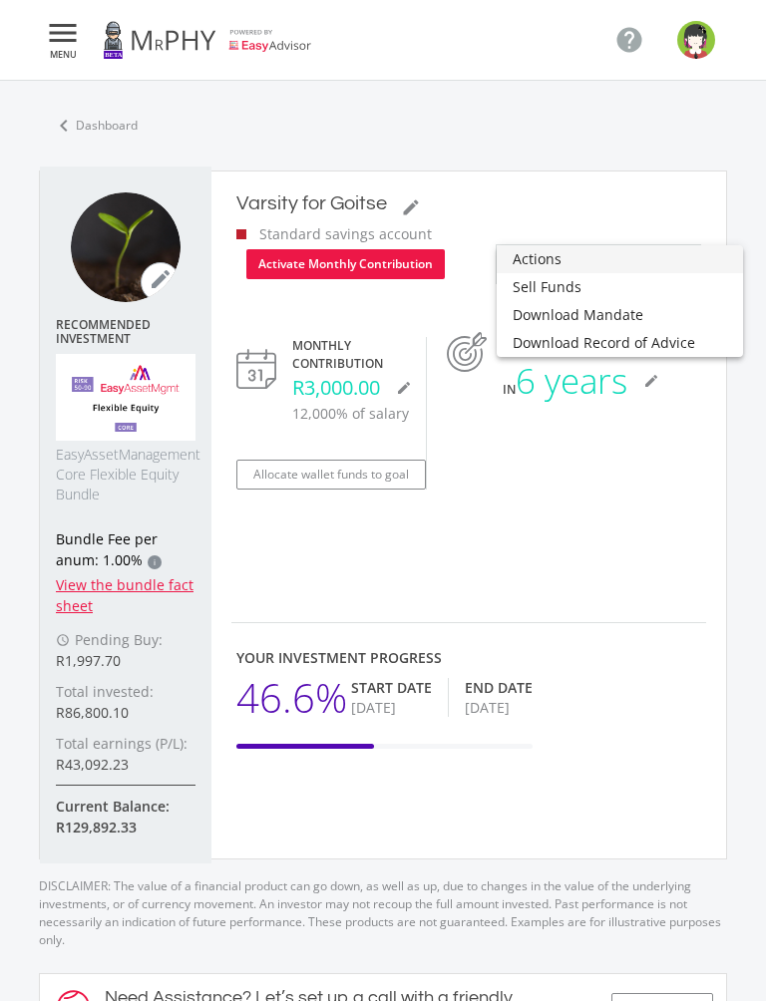
click at [653, 551] on div at bounding box center [383, 500] width 766 height 1001
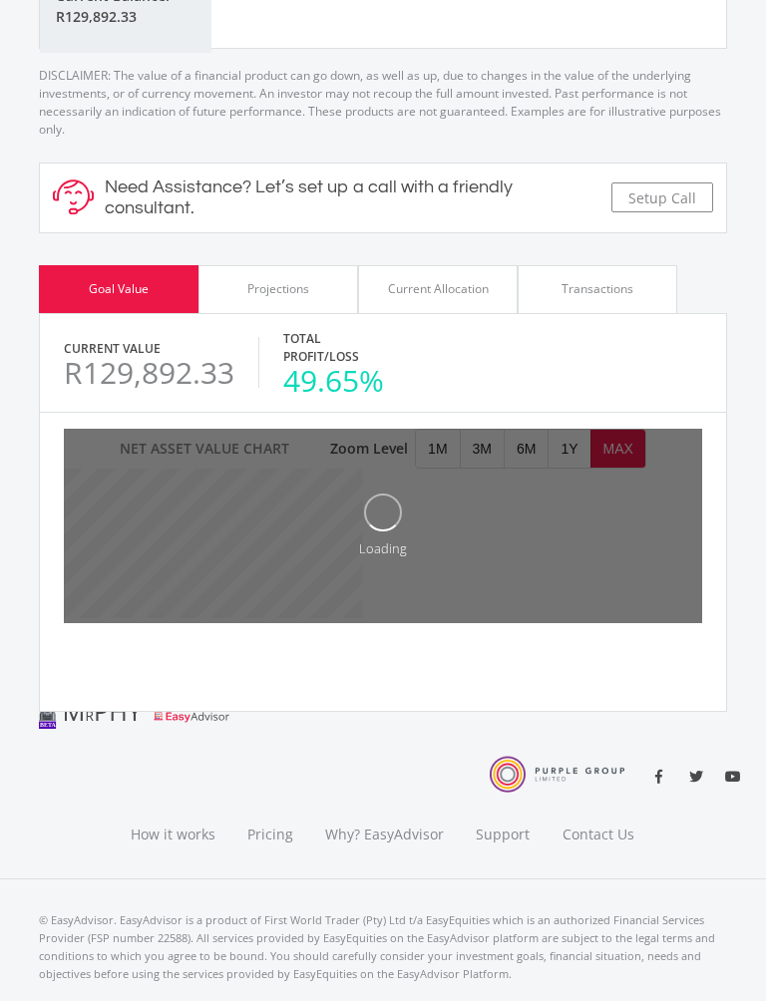
scroll to position [810, 0]
click at [285, 284] on div "Projections" at bounding box center [278, 289] width 62 height 18
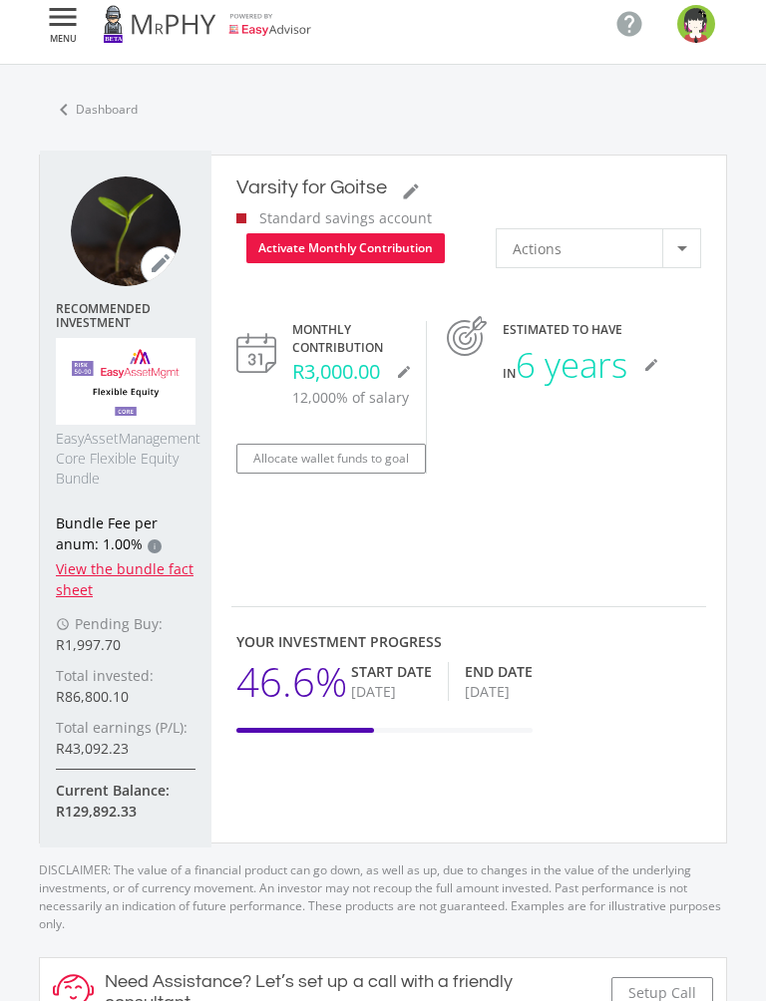
scroll to position [0, 0]
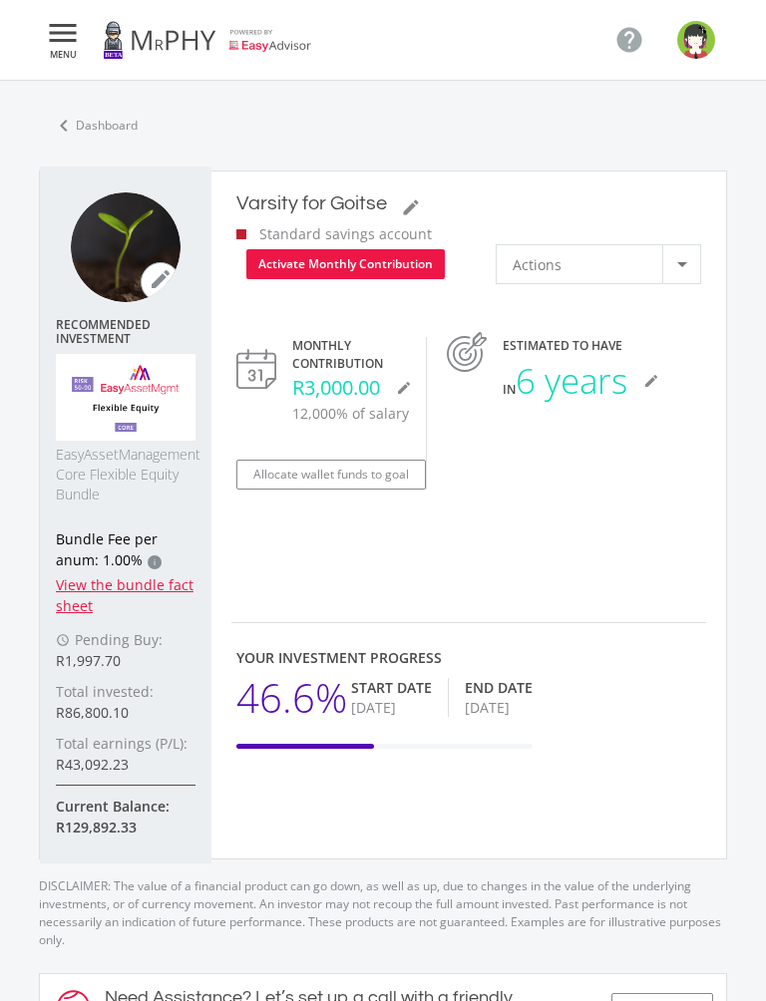
click at [688, 268] on div at bounding box center [681, 264] width 38 height 38
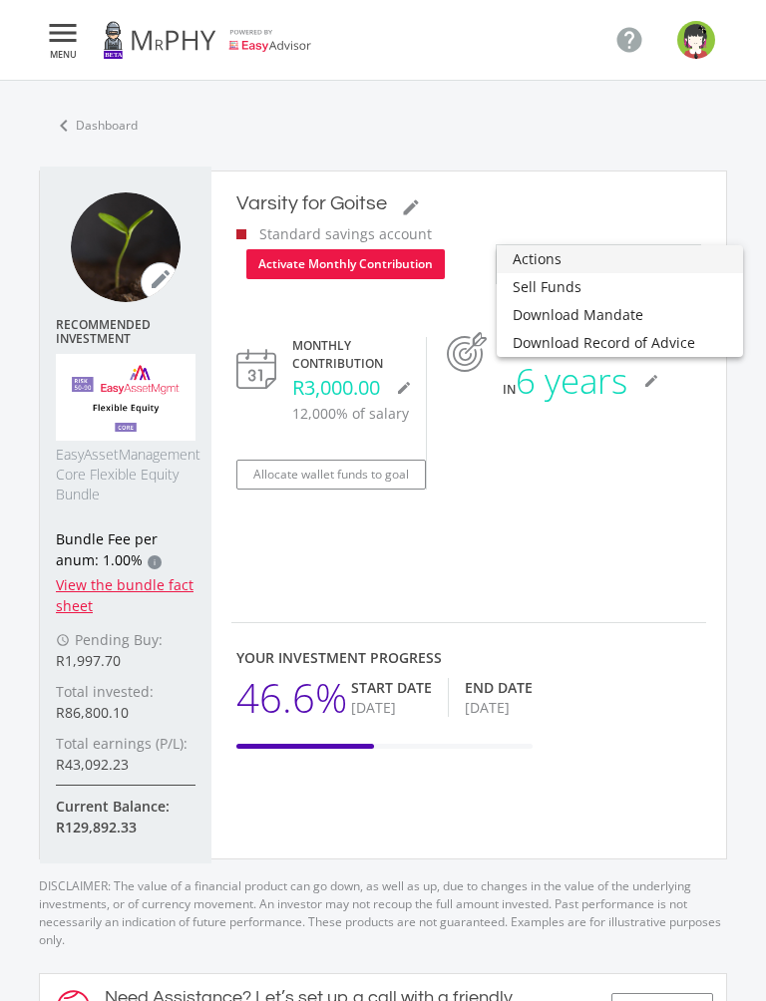
click at [617, 540] on div at bounding box center [383, 500] width 766 height 1001
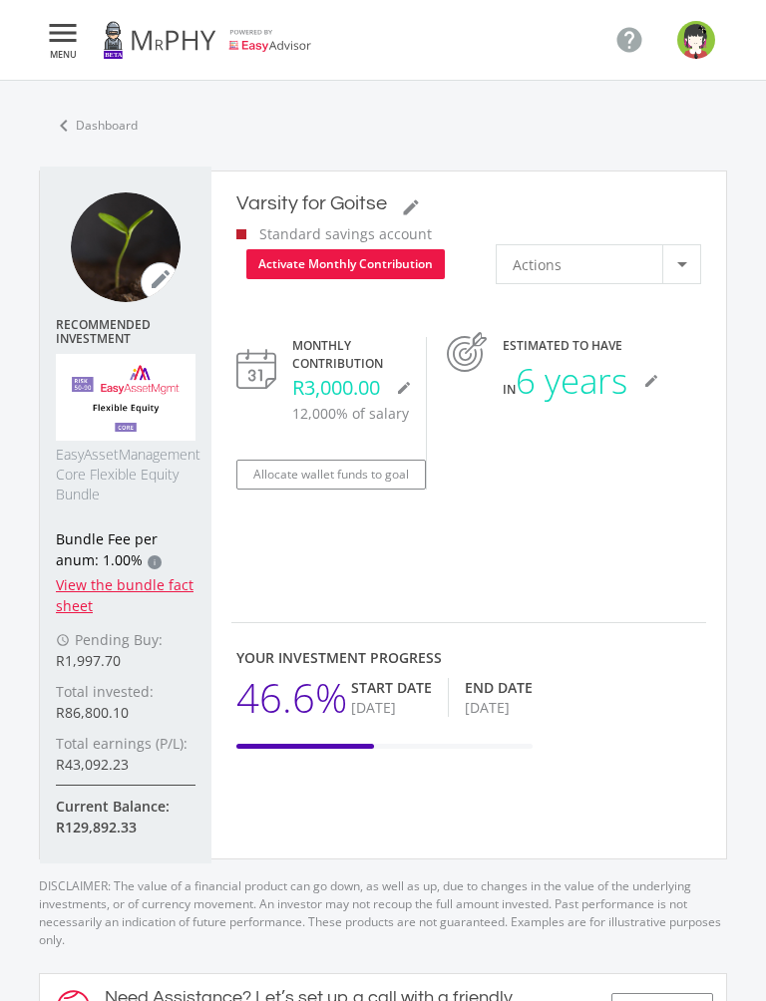
click at [710, 34] on img "button" at bounding box center [696, 40] width 38 height 38
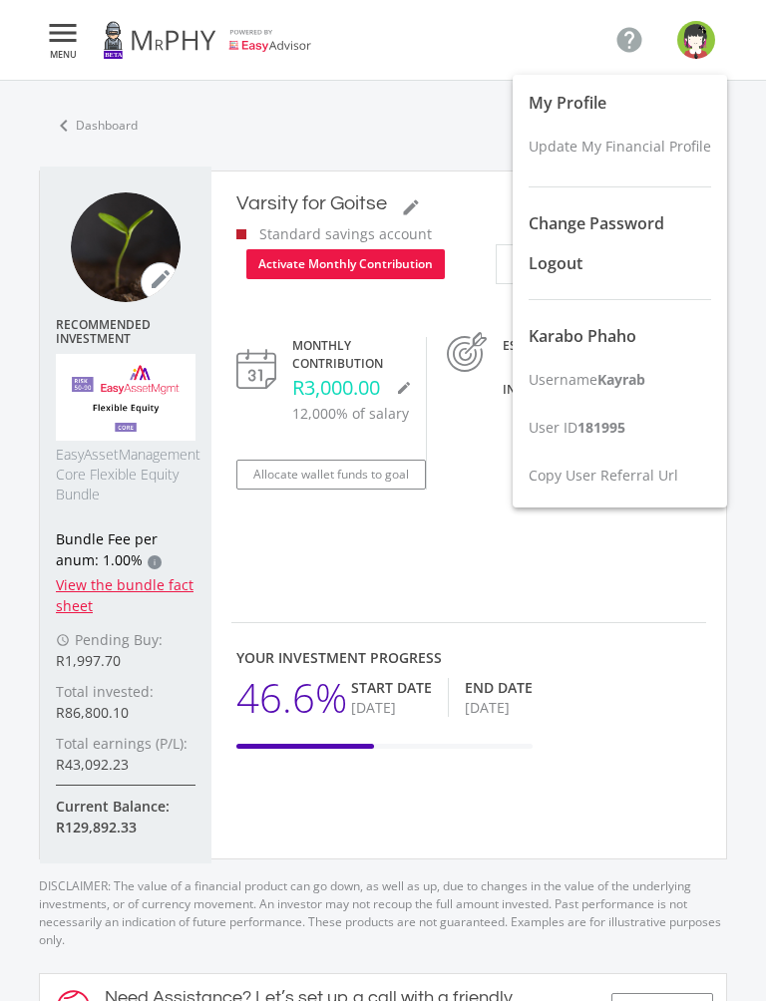
click at [569, 267] on span "Logout" at bounding box center [555, 263] width 54 height 22
